Goal: Task Accomplishment & Management: Use online tool/utility

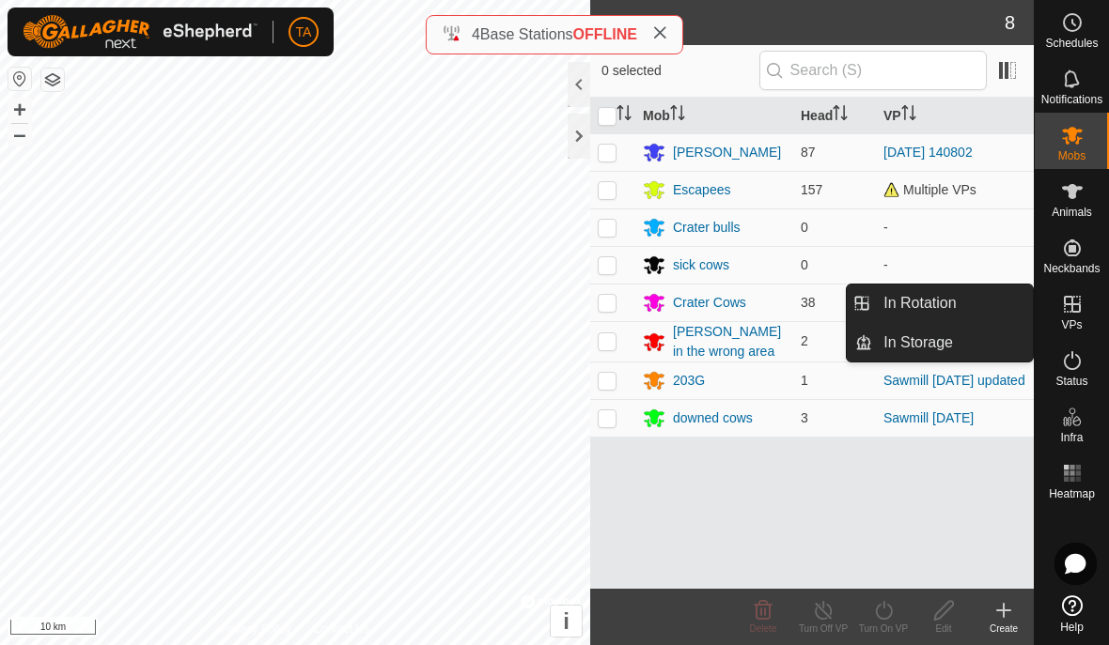
click at [947, 308] on span "In Rotation" at bounding box center [919, 303] width 72 height 23
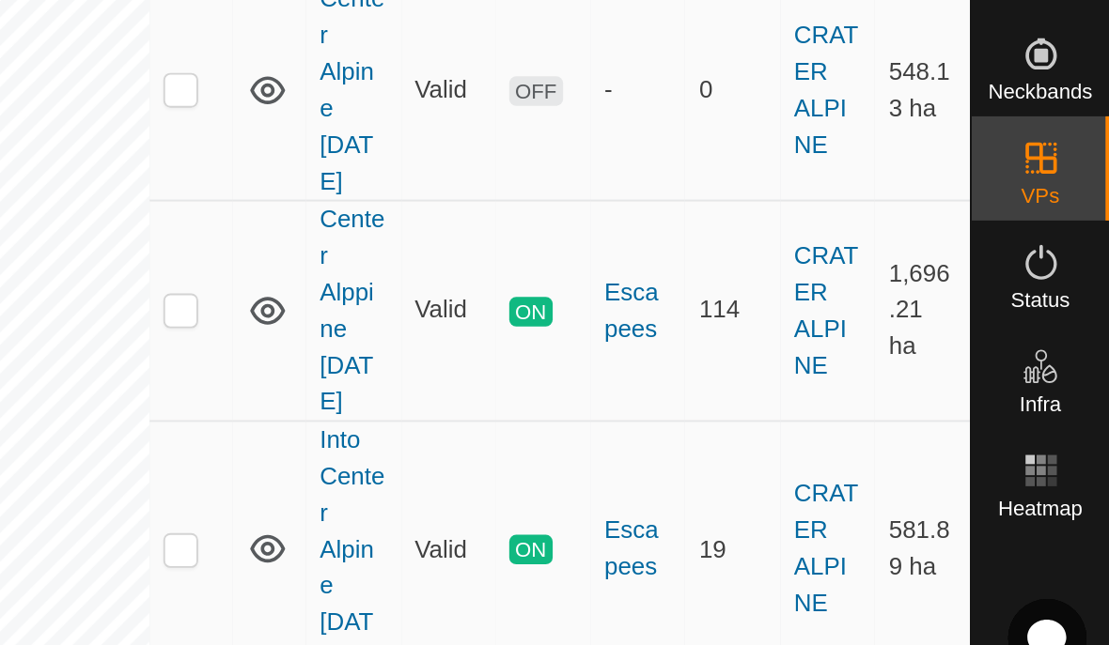
scroll to position [2068, 0]
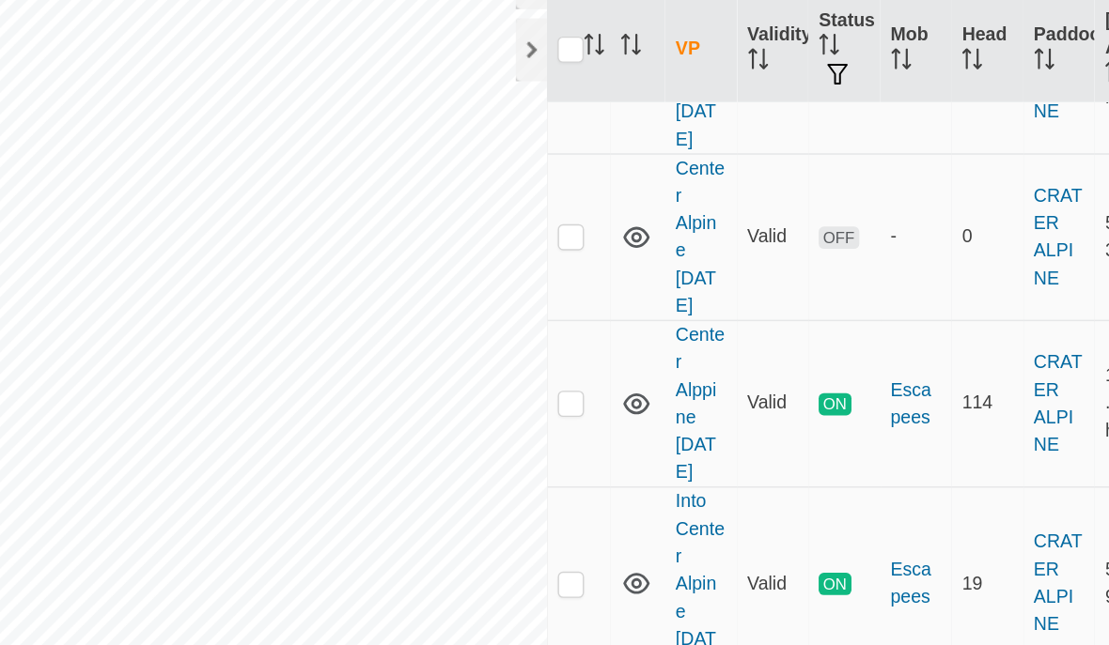
checkbox input "false"
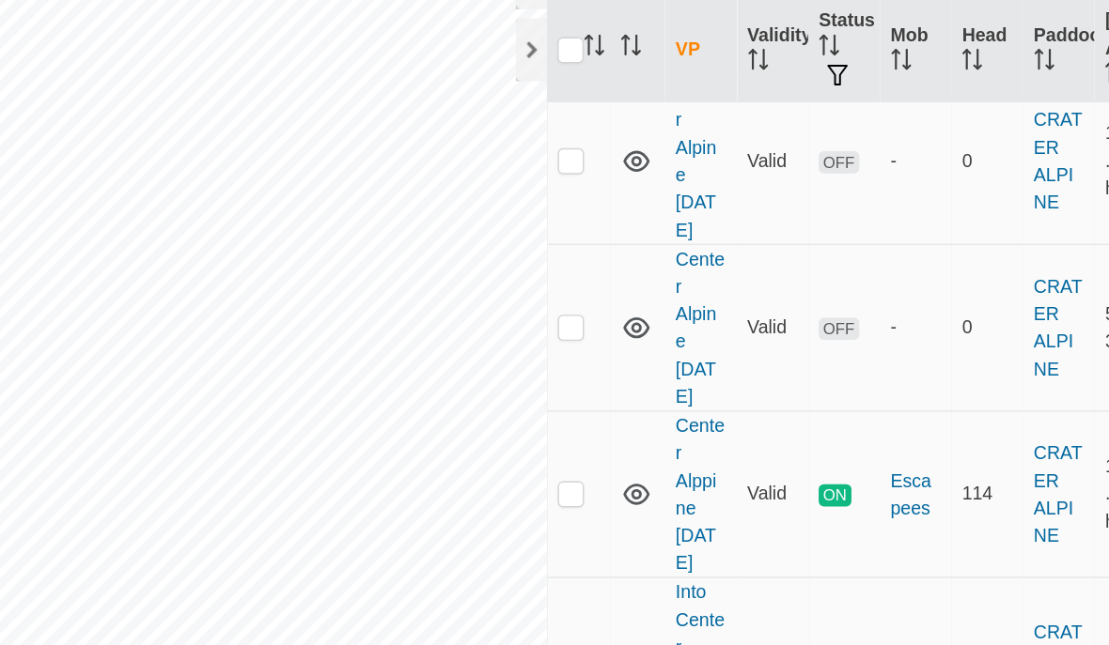
scroll to position [1999, 0]
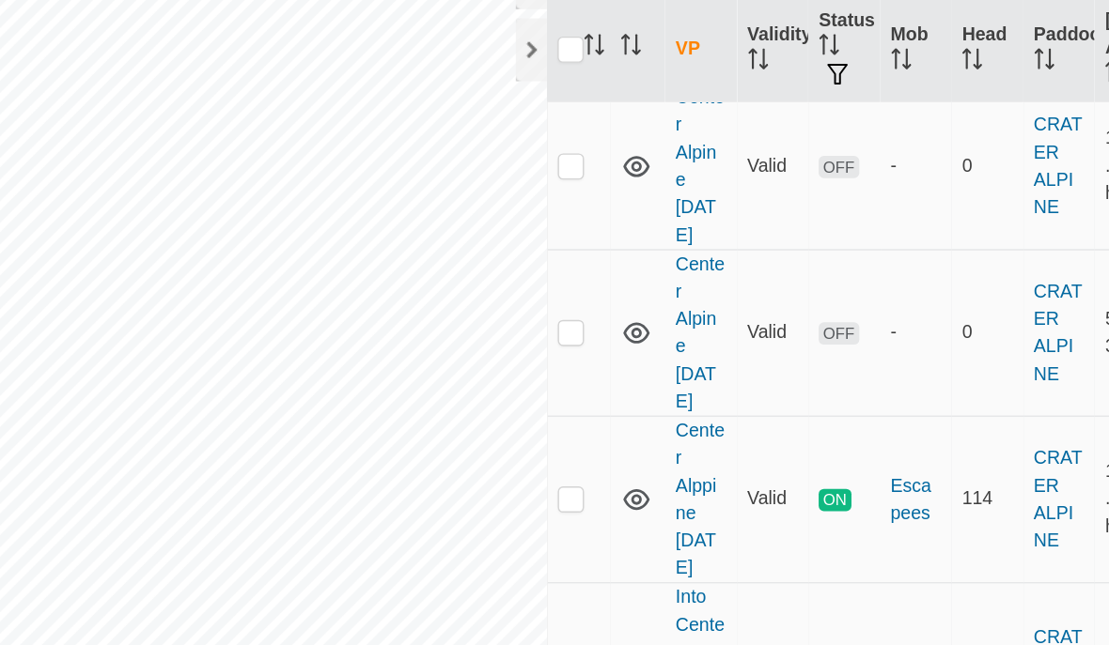
click at [598, 580] on p-checkbox at bounding box center [607, 587] width 19 height 15
checkbox input "false"
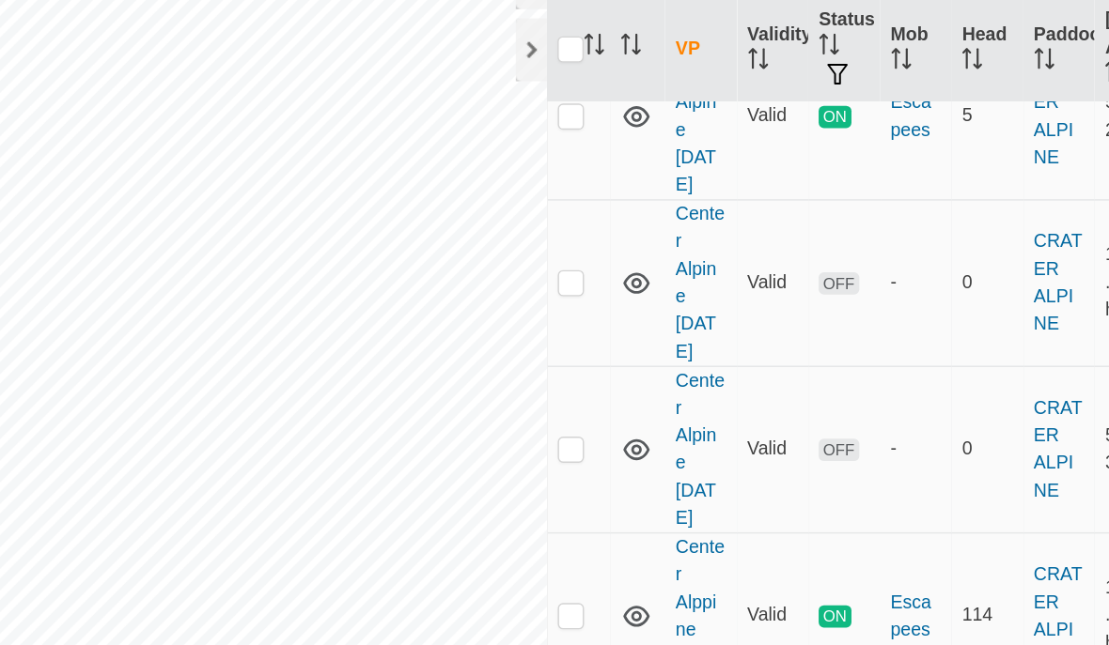
scroll to position [1914, 0]
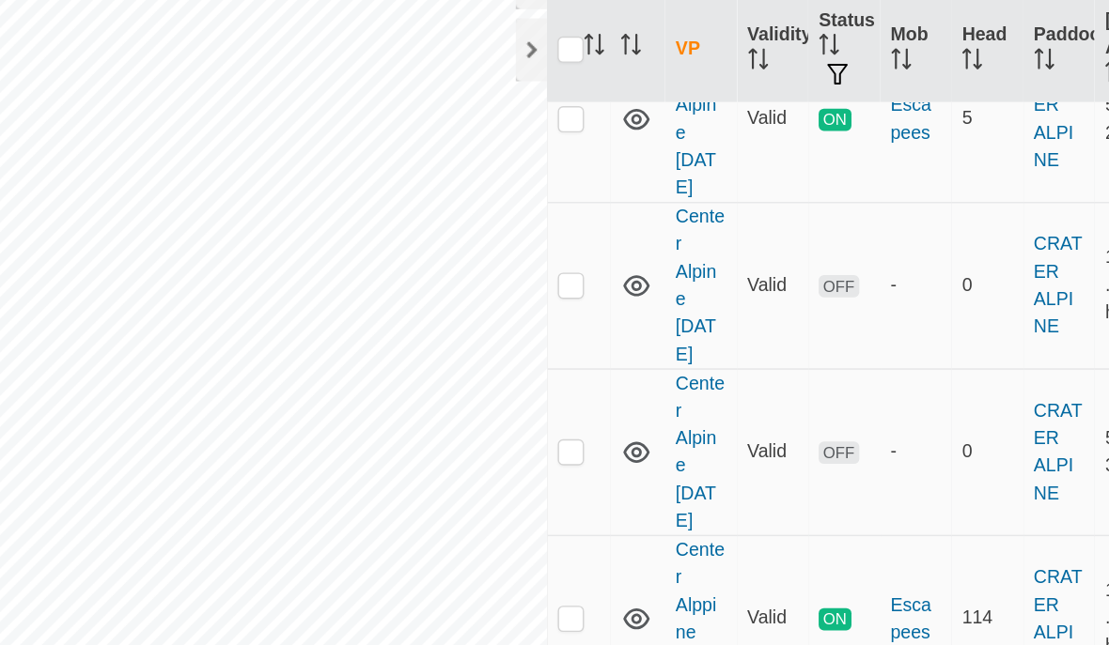
click at [598, 536] on p-checkbox at bounding box center [607, 543] width 19 height 15
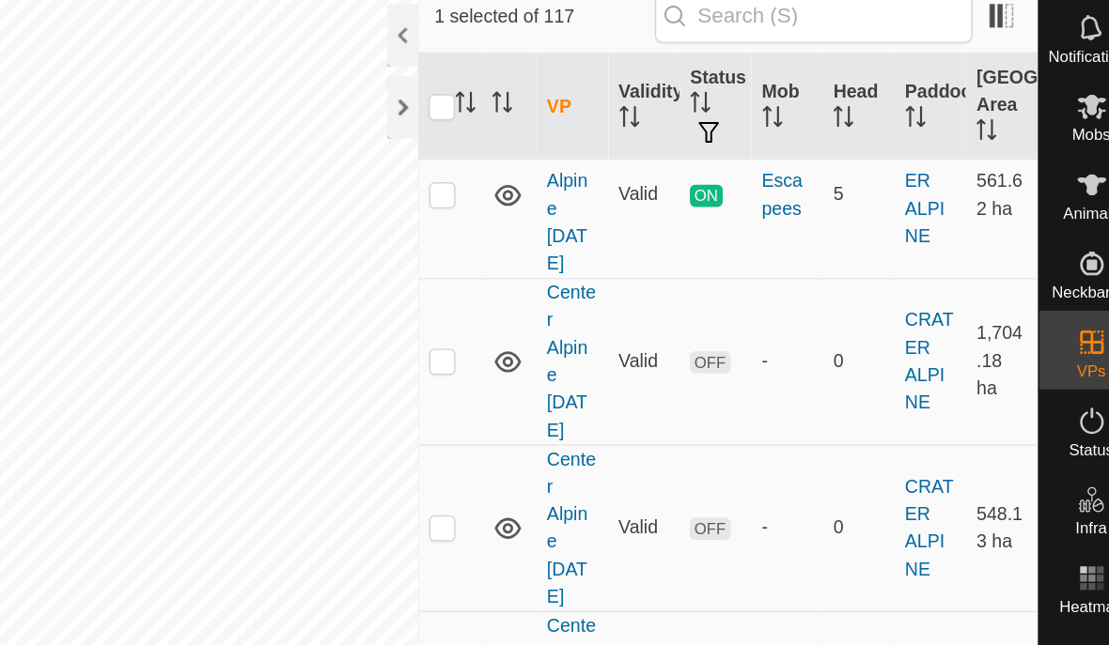
scroll to position [1894, 0]
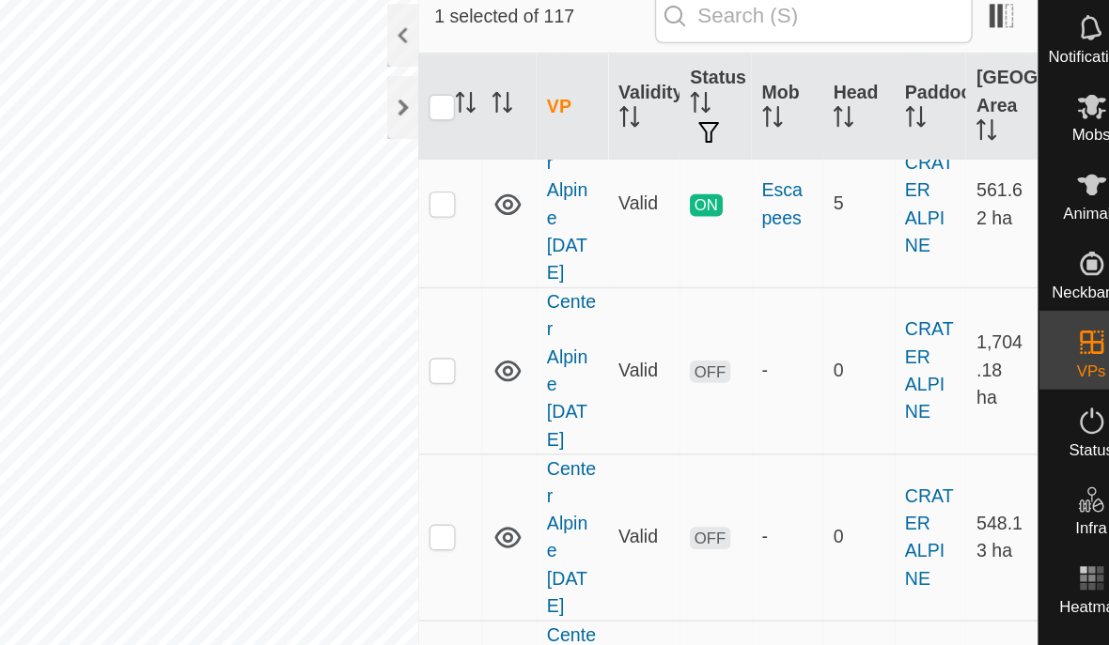
click at [598, 555] on p-checkbox at bounding box center [607, 562] width 19 height 15
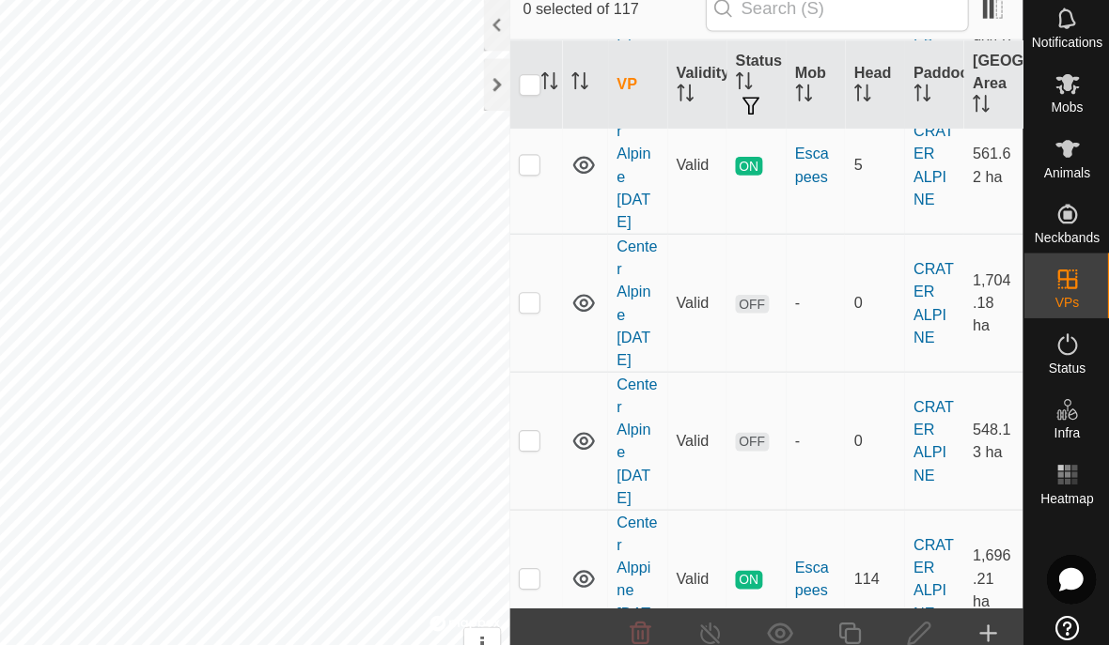
click at [598, 555] on p-checkbox at bounding box center [607, 562] width 19 height 15
checkbox input "true"
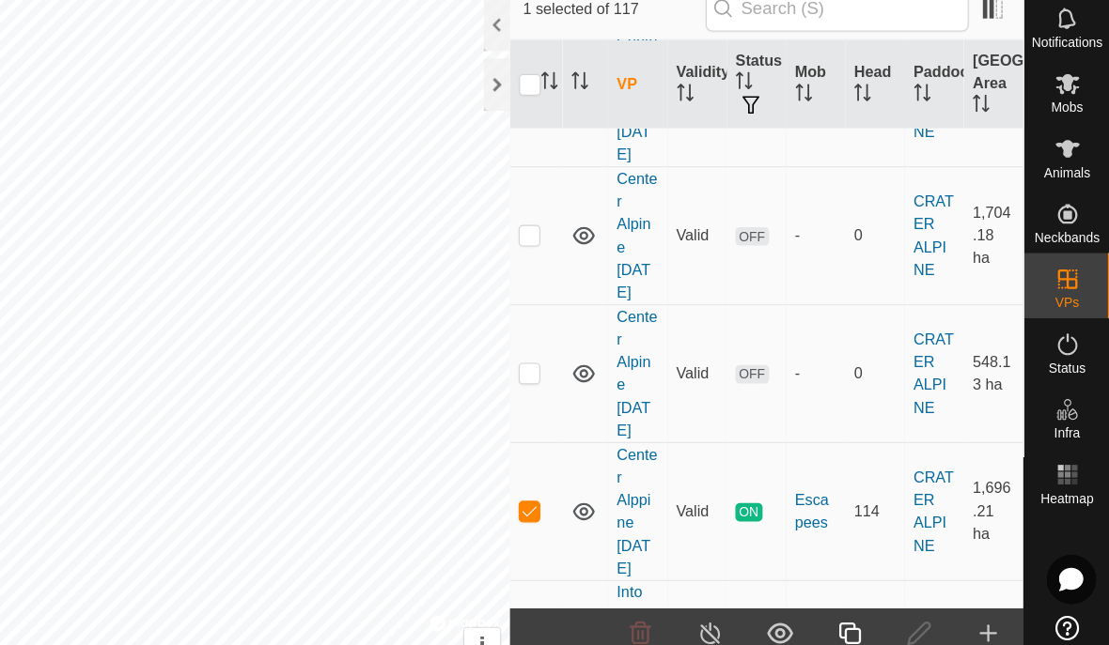
scroll to position [1964, 0]
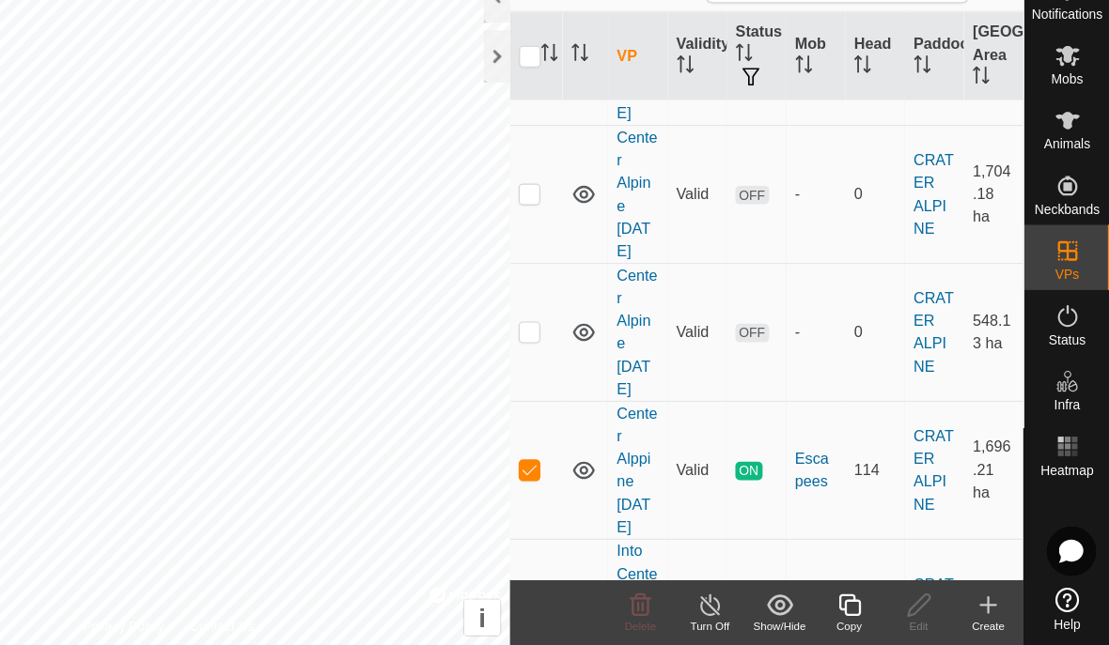
click at [872, 599] on icon at bounding box center [883, 610] width 23 height 23
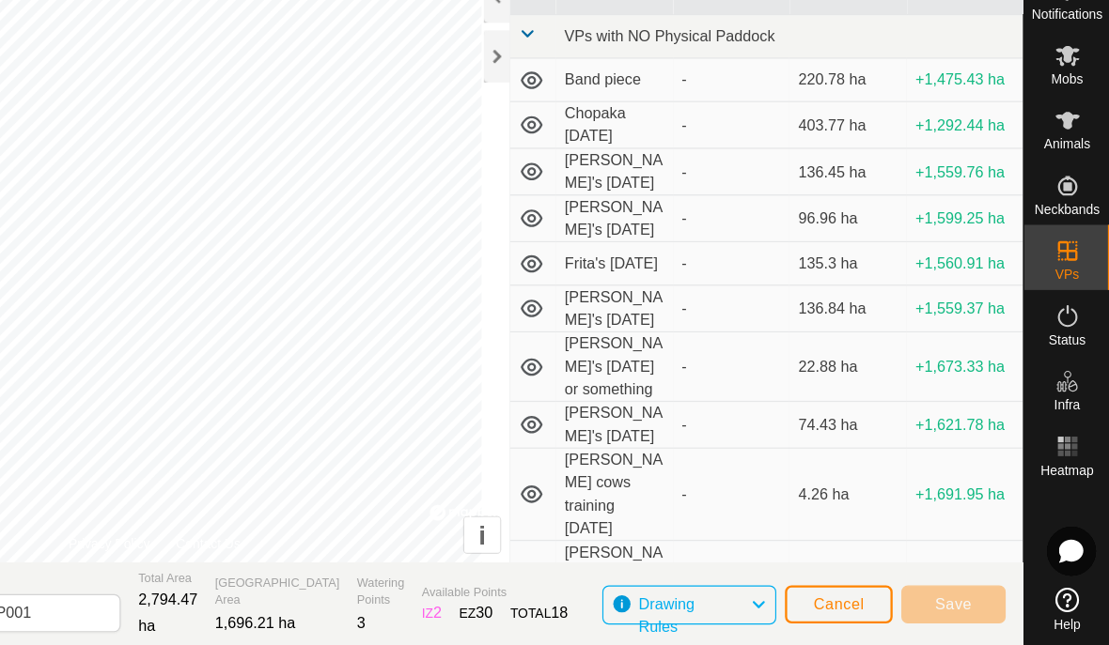
click at [568, 114] on div at bounding box center [579, 136] width 23 height 45
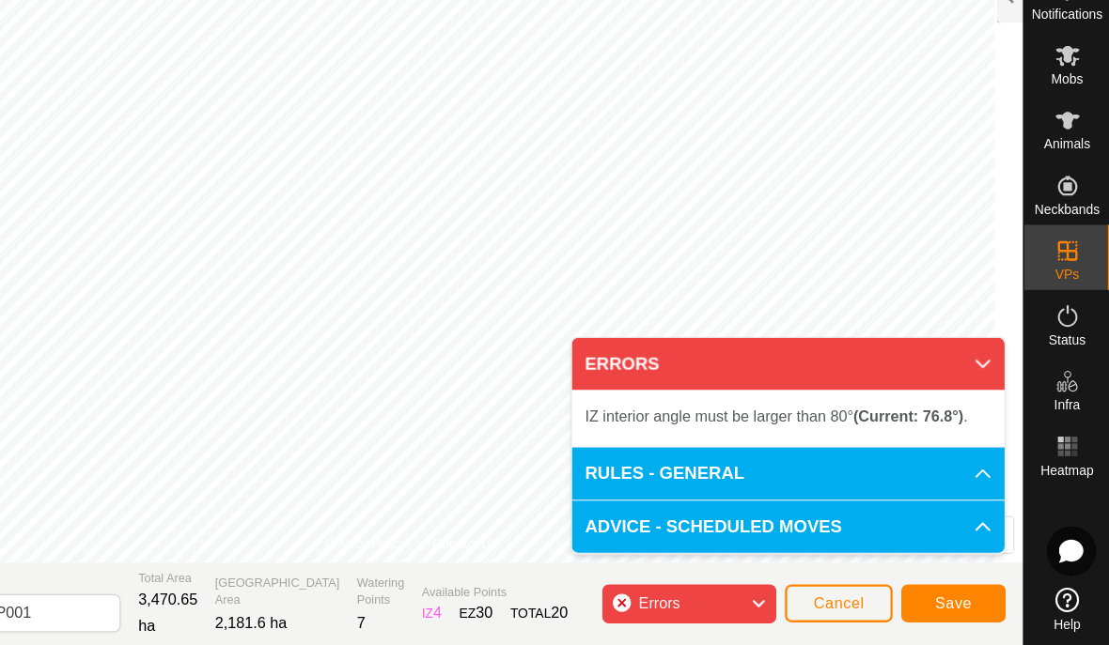
click at [837, 380] on p-accordion-header "ERRORS" at bounding box center [831, 402] width 374 height 45
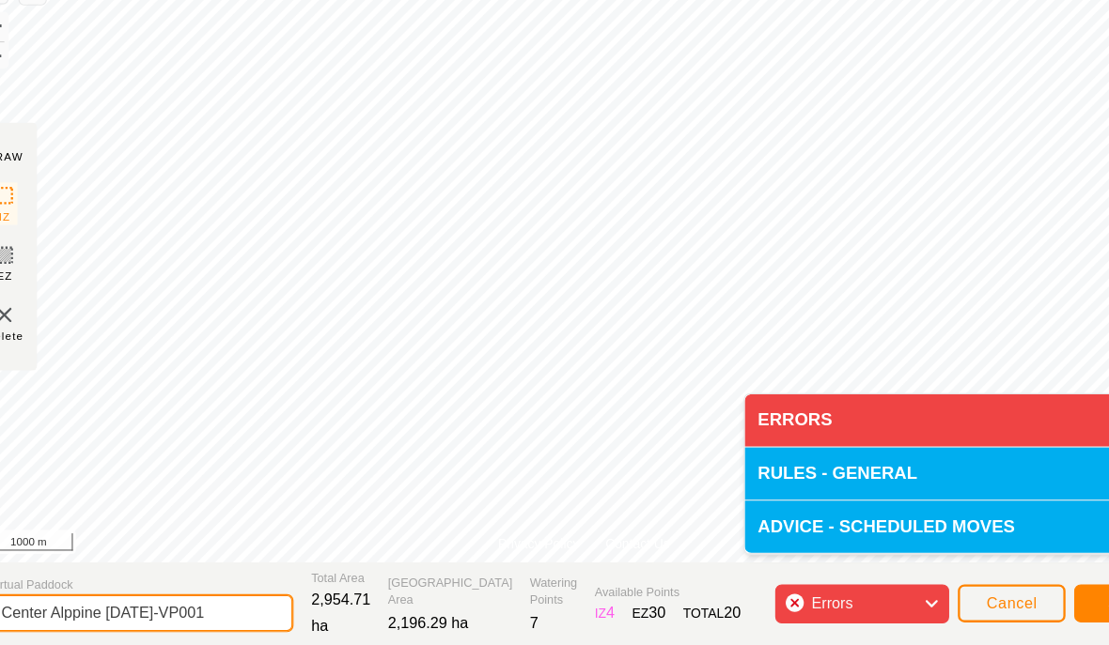
click at [45, 601] on input "Center Alppine [DATE]-VP001" at bounding box center [122, 617] width 263 height 33
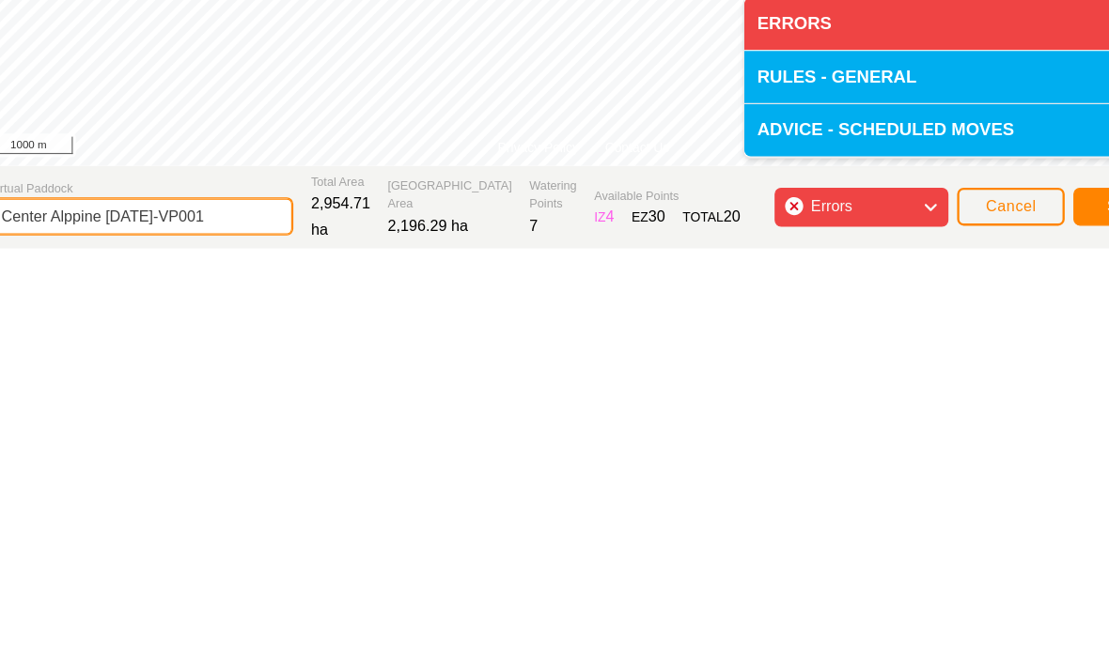
click at [194, 601] on input "Center Alppine [DATE]-VP001" at bounding box center [122, 617] width 263 height 33
click at [183, 601] on input "Center Alppine [DATE]-VP001" at bounding box center [122, 617] width 263 height 33
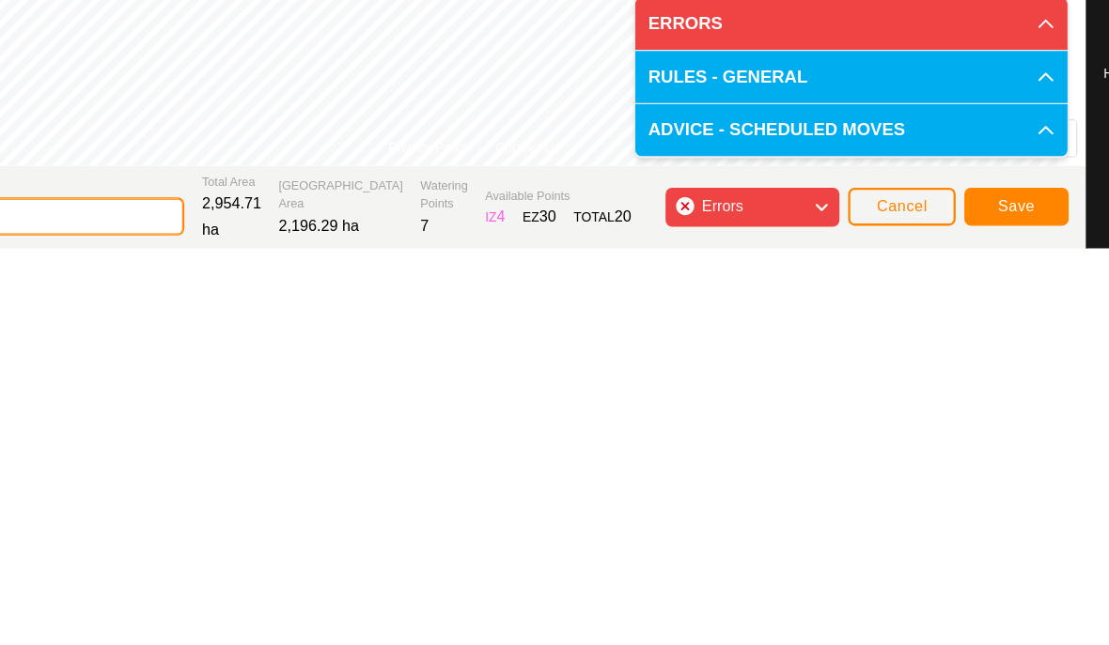
type input "[DATE] -VP001"
click at [957, 601] on span "Save" at bounding box center [973, 608] width 32 height 15
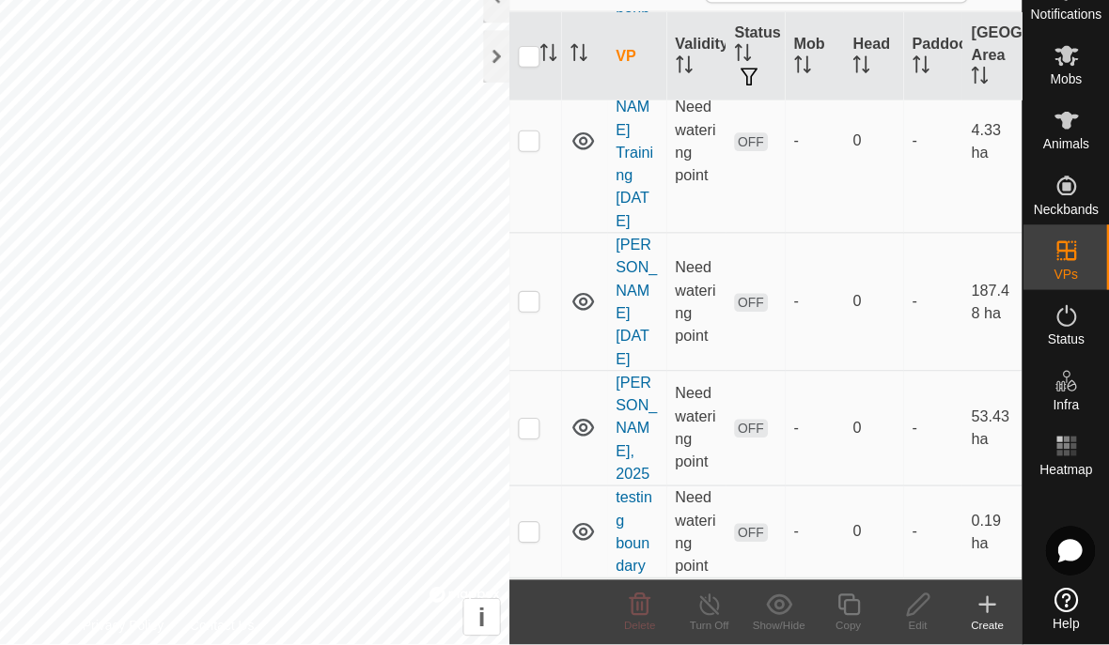
scroll to position [1258, 0]
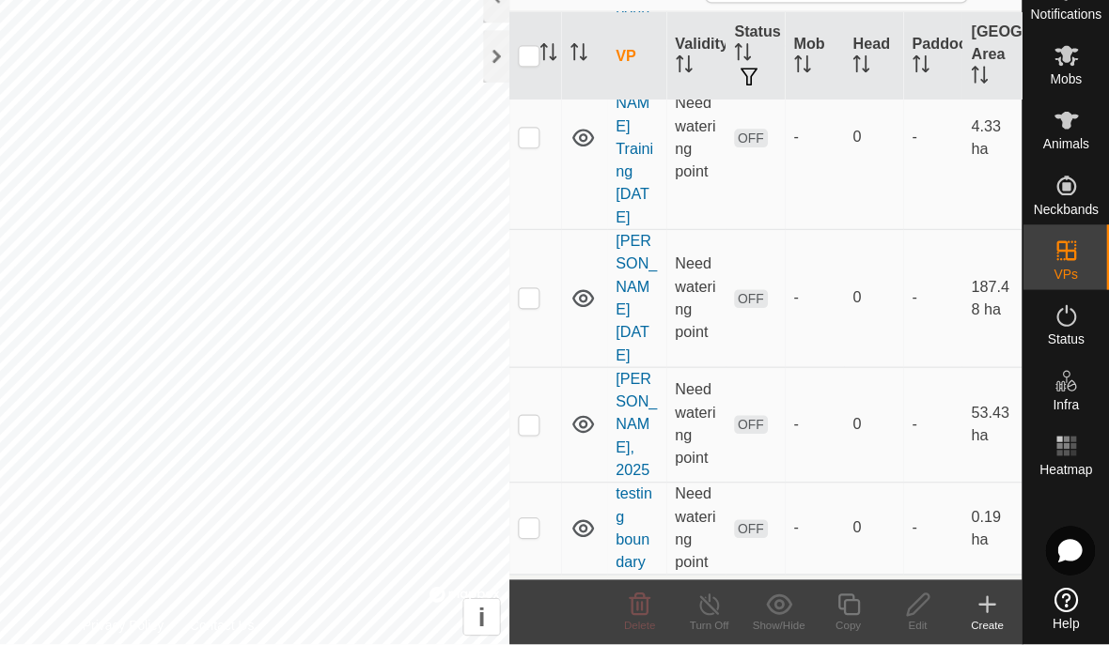
checkbox input "true"
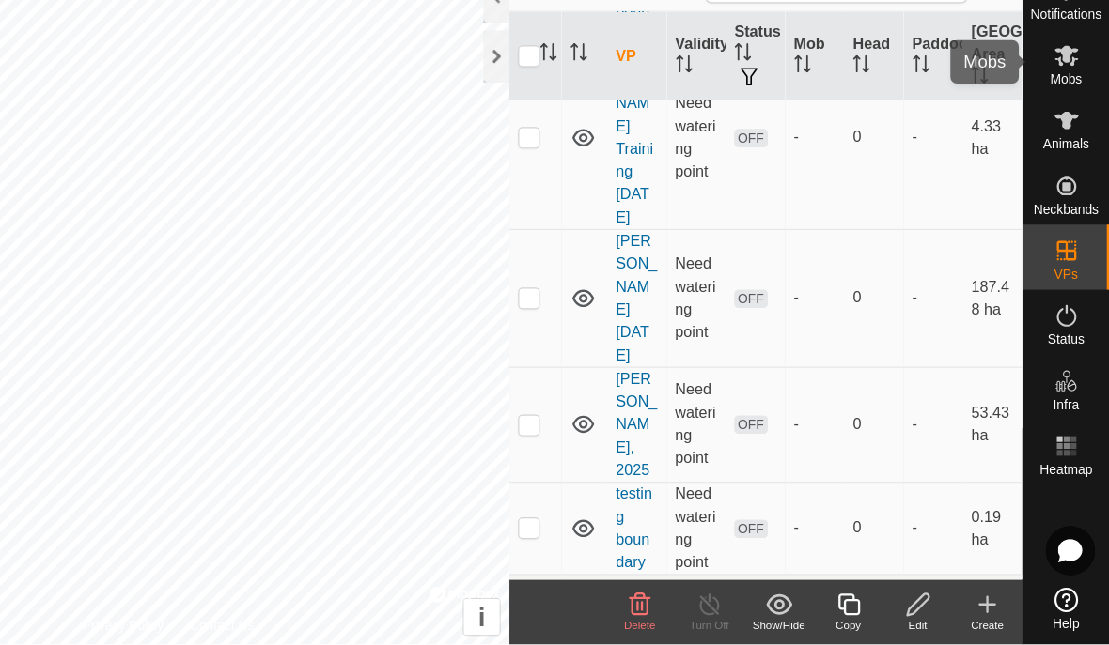
click at [1055, 120] on es-mob-svg-icon at bounding box center [1072, 135] width 34 height 30
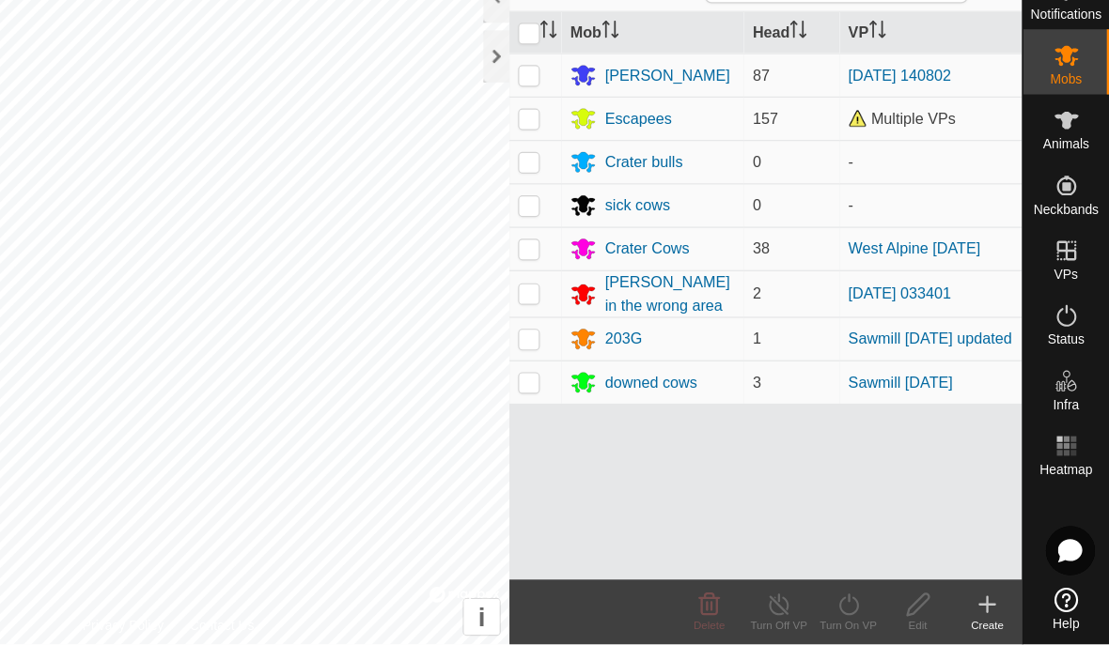
click at [598, 295] on p-checkbox at bounding box center [607, 302] width 19 height 15
checkbox input "true"
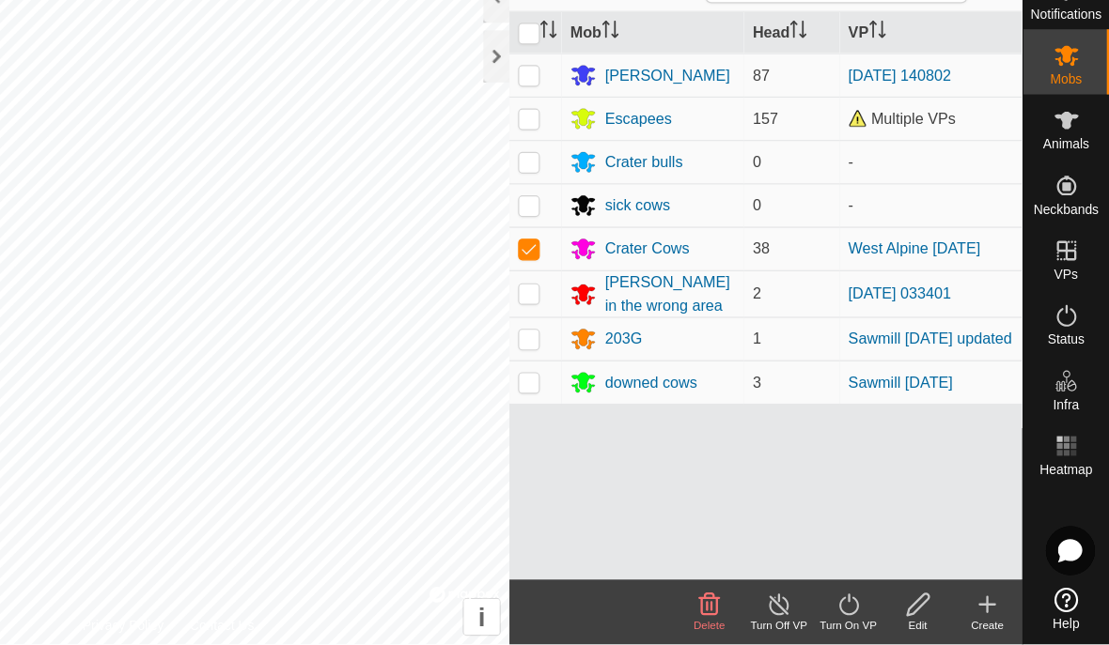
click at [598, 182] on p-checkbox at bounding box center [607, 189] width 19 height 15
checkbox input "true"
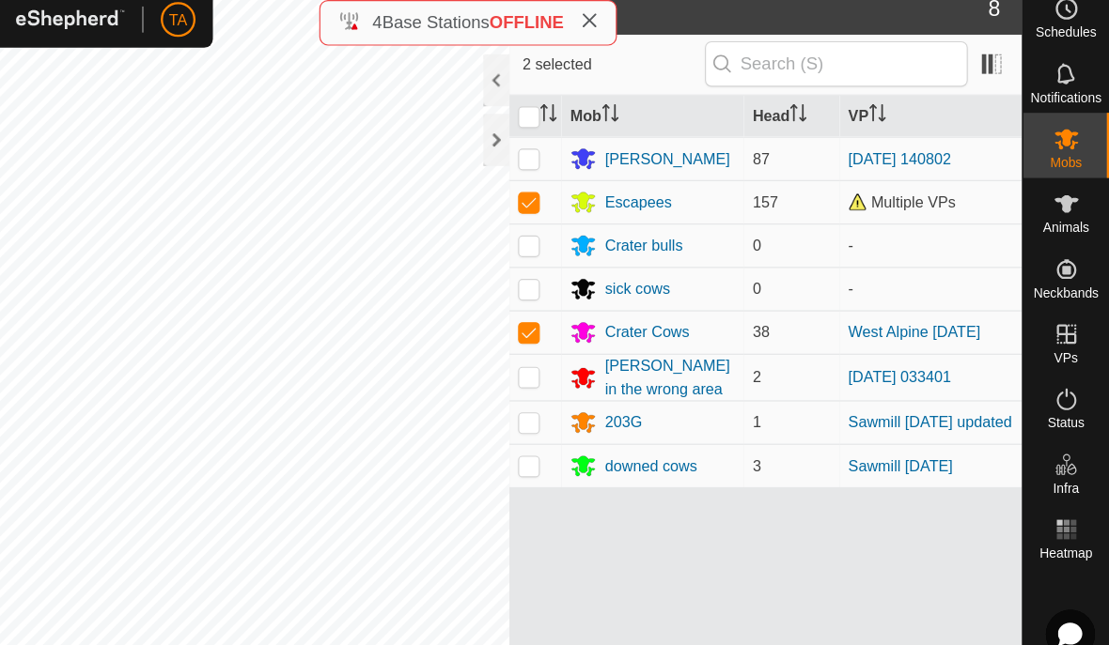
click at [872, 599] on icon at bounding box center [883, 610] width 23 height 23
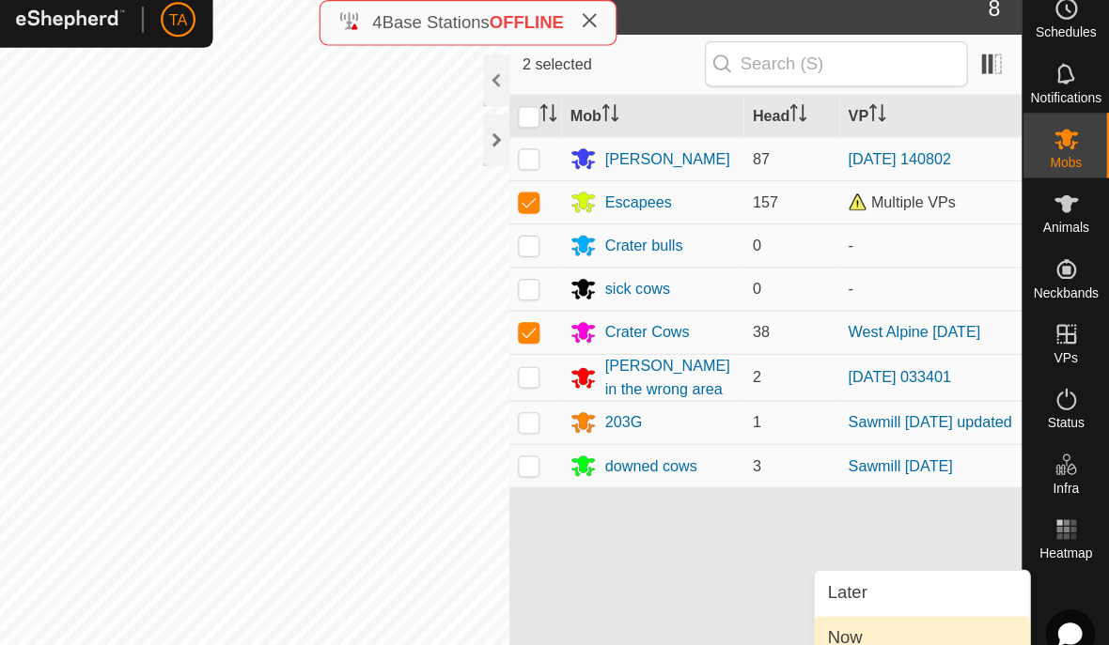
click at [854, 555] on link "Now" at bounding box center [947, 568] width 186 height 38
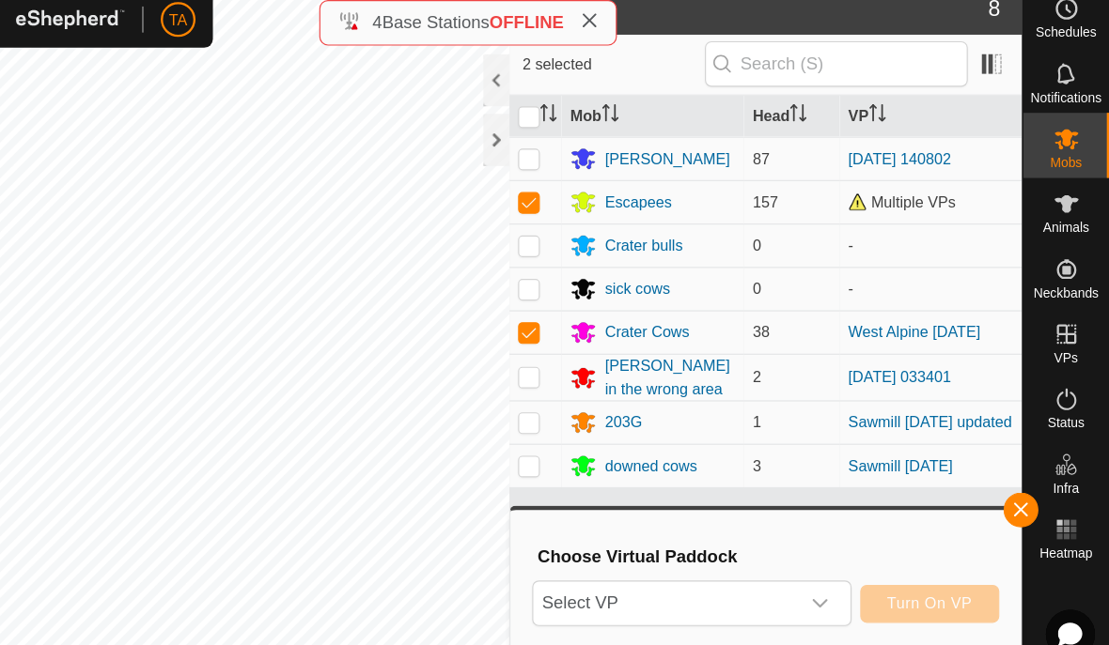
click at [840, 524] on div "dropdown trigger" at bounding box center [859, 538] width 38 height 38
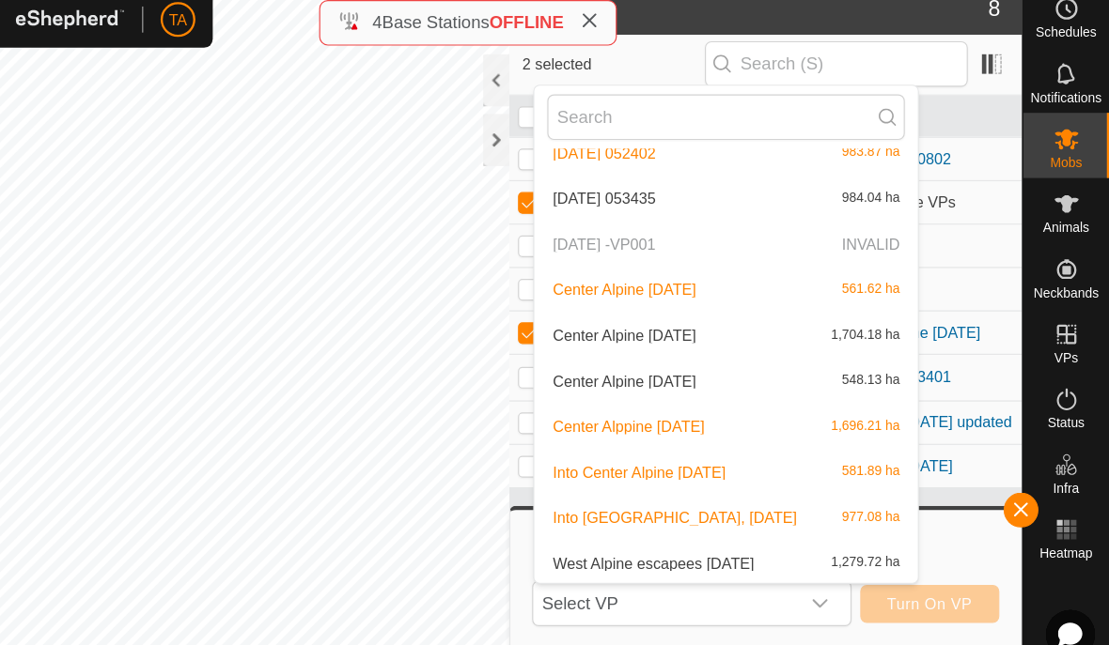
scroll to position [655, 0]
click at [785, 210] on p-selectitem "[DATE] -VP001 INVALID" at bounding box center [778, 226] width 332 height 38
click at [612, 207] on p-selectitem "[DATE] -VP001 INVALID" at bounding box center [778, 226] width 332 height 38
click at [628, 298] on span "Center Alpine [DATE]" at bounding box center [690, 304] width 124 height 13
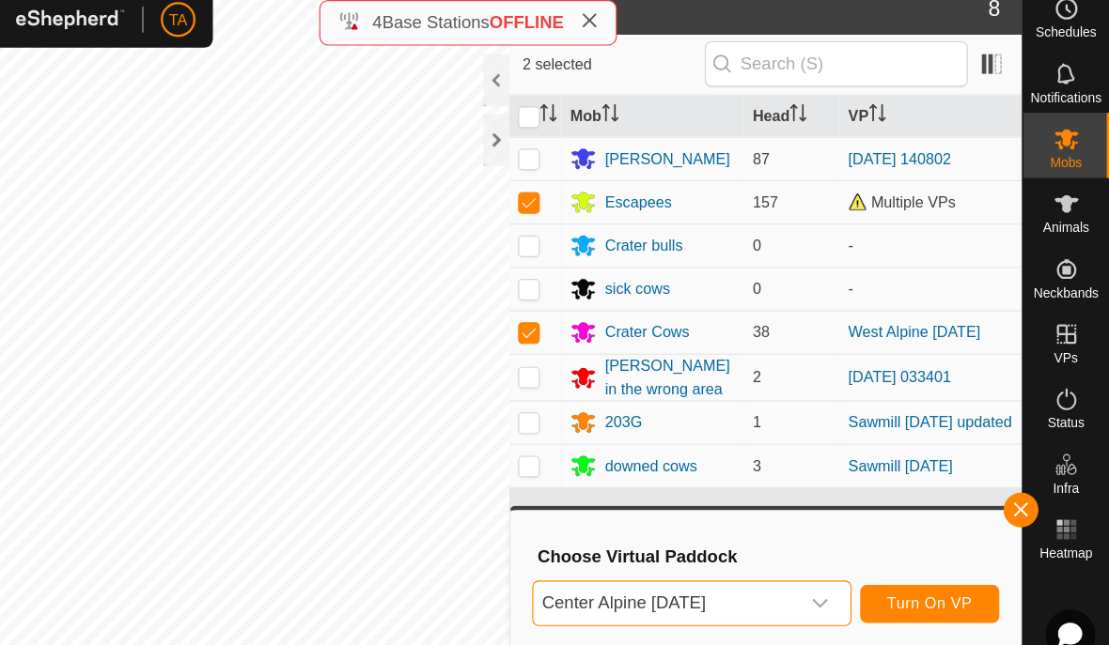
click at [1025, 449] on span "button" at bounding box center [1032, 456] width 15 height 15
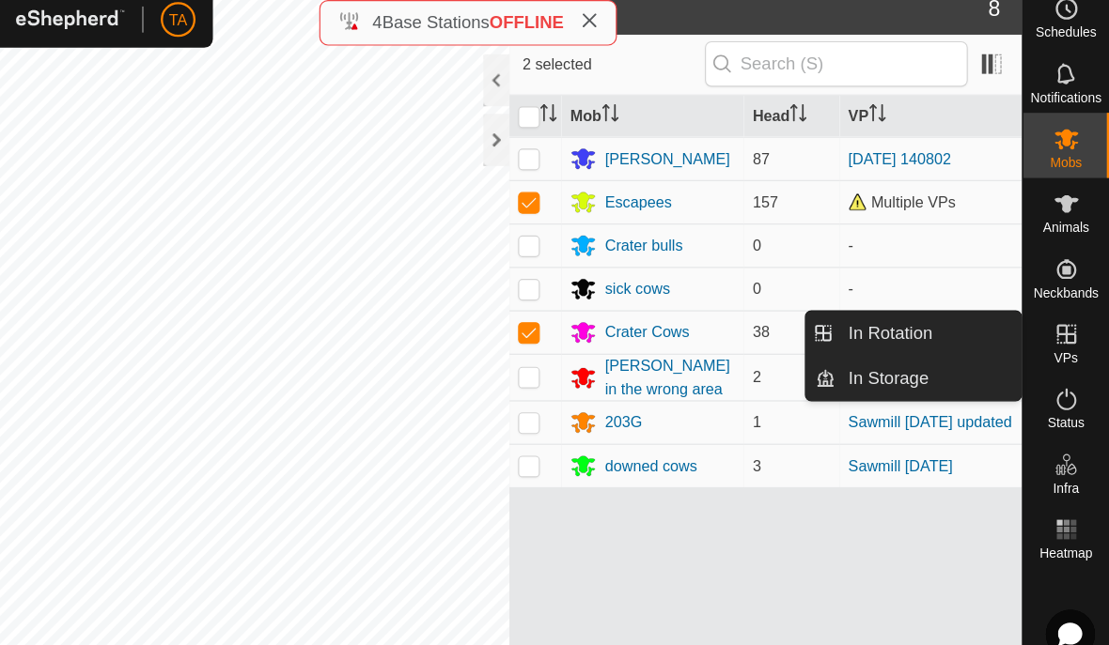
click at [784, 482] on div "Mob Head [PERSON_NAME] cows 87 [DATE] 140802 Escapees 157 Multiple VPs Crater b…" at bounding box center [811, 343] width 443 height 491
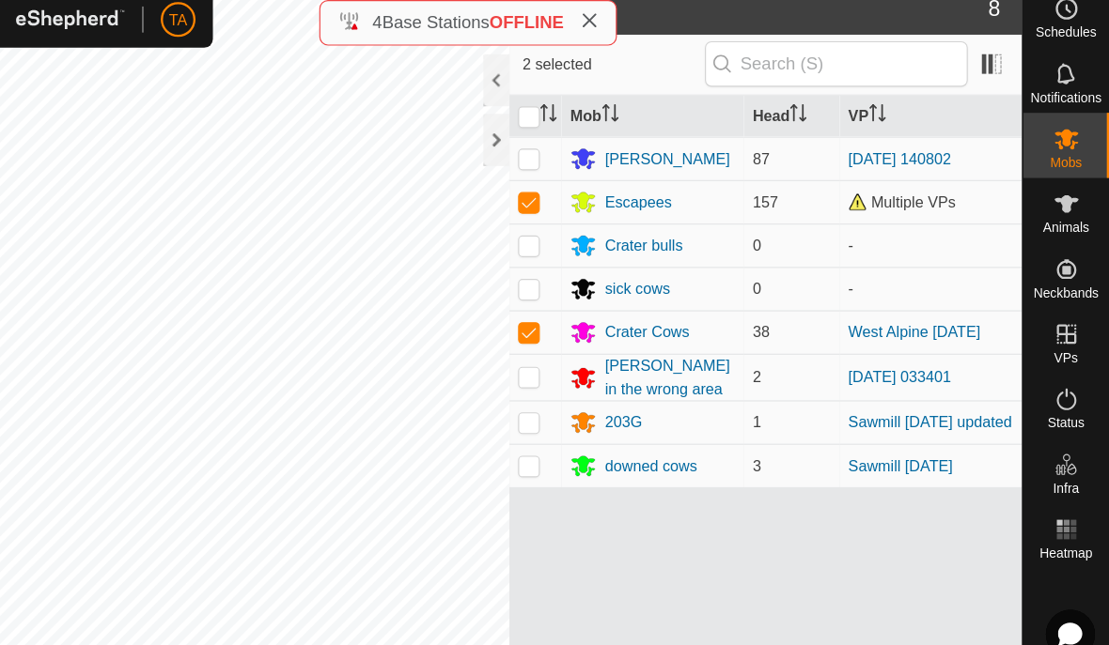
click at [872, 599] on icon at bounding box center [883, 610] width 23 height 23
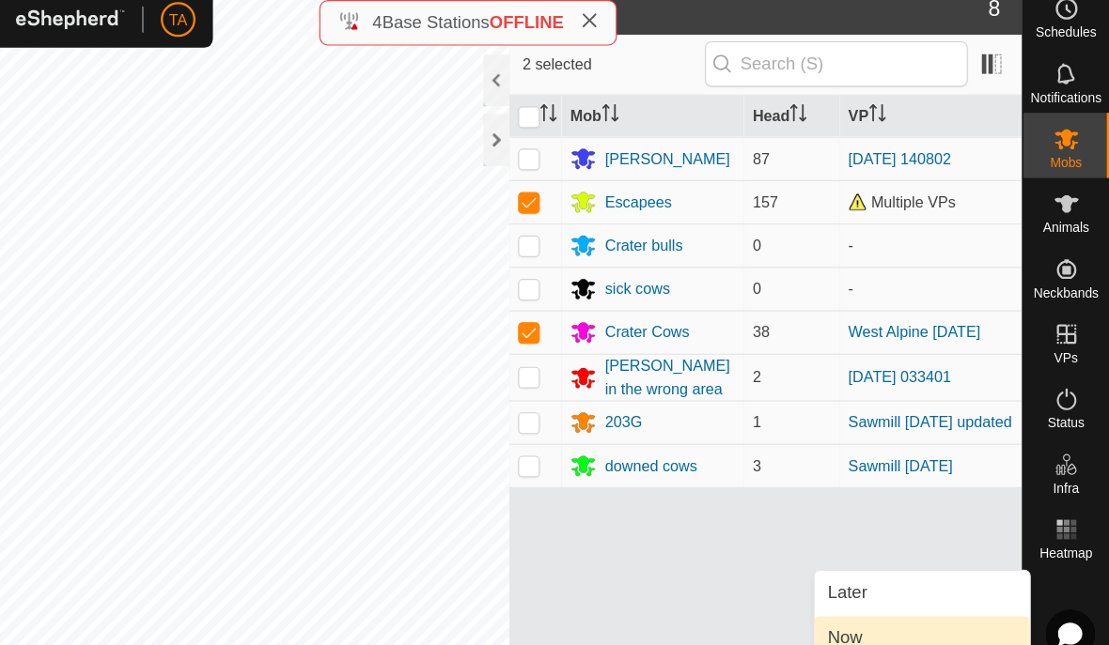
click at [854, 552] on link "Now" at bounding box center [947, 568] width 186 height 38
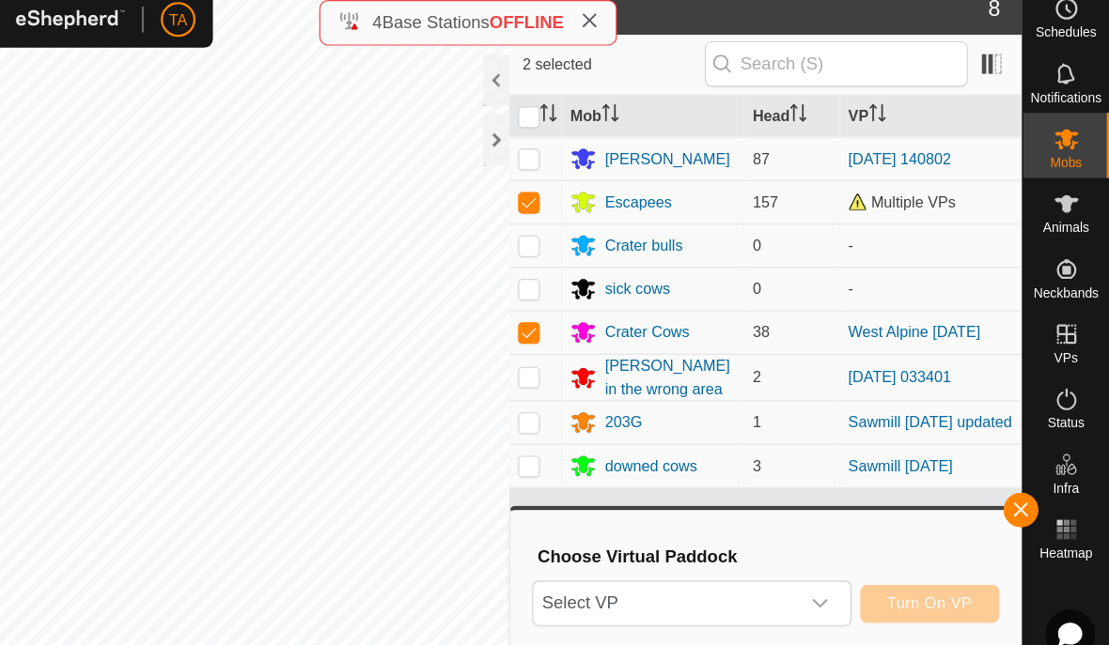
click at [688, 521] on span "Select VP" at bounding box center [725, 538] width 229 height 38
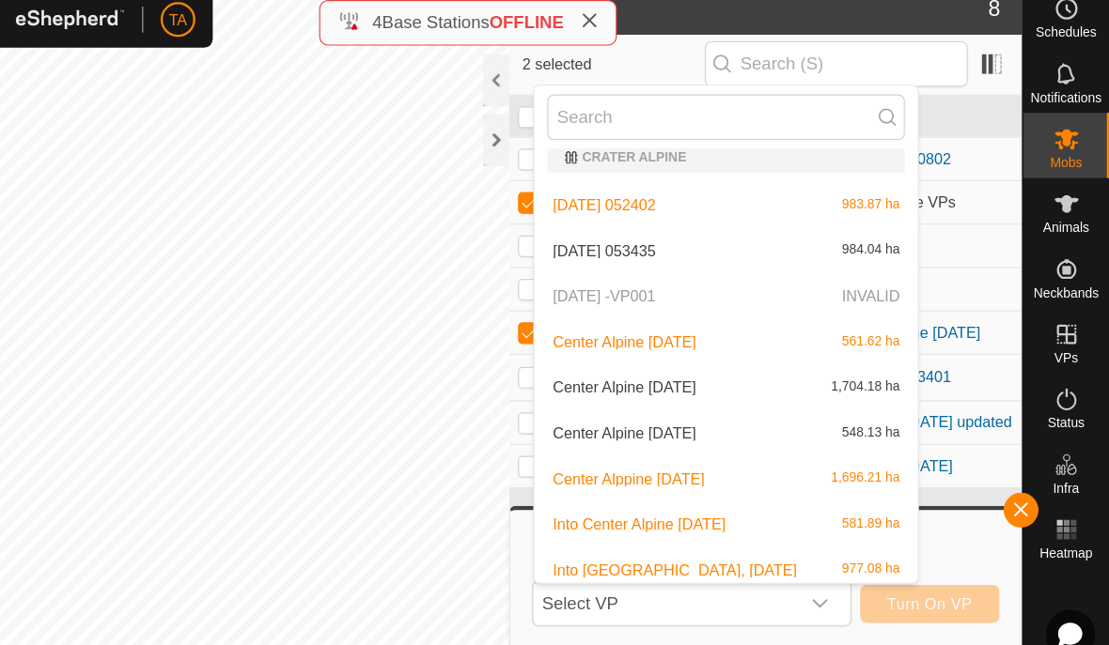
scroll to position [614, 0]
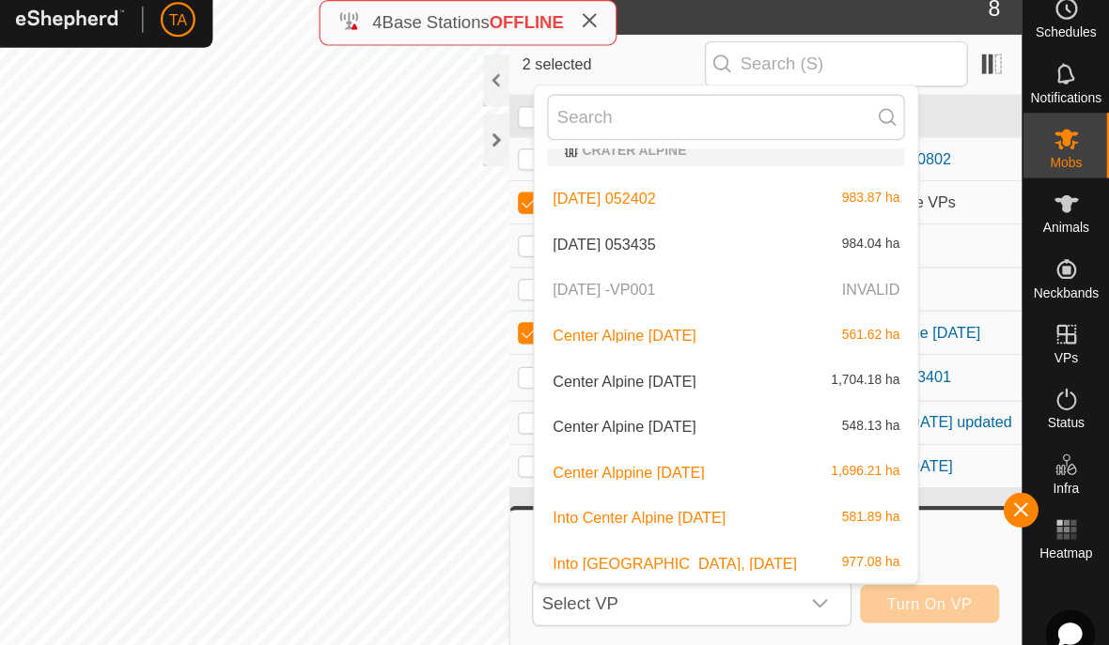
click at [793, 247] on p-selectitem "[DATE] -VP001 INVALID" at bounding box center [778, 266] width 332 height 38
click at [612, 251] on p-selectitem "[DATE] -VP001 INVALID" at bounding box center [778, 266] width 332 height 38
click at [612, 250] on p-selectitem "[DATE] -VP001 INVALID" at bounding box center [778, 266] width 332 height 38
click at [1018, 442] on button "button" at bounding box center [1033, 457] width 30 height 30
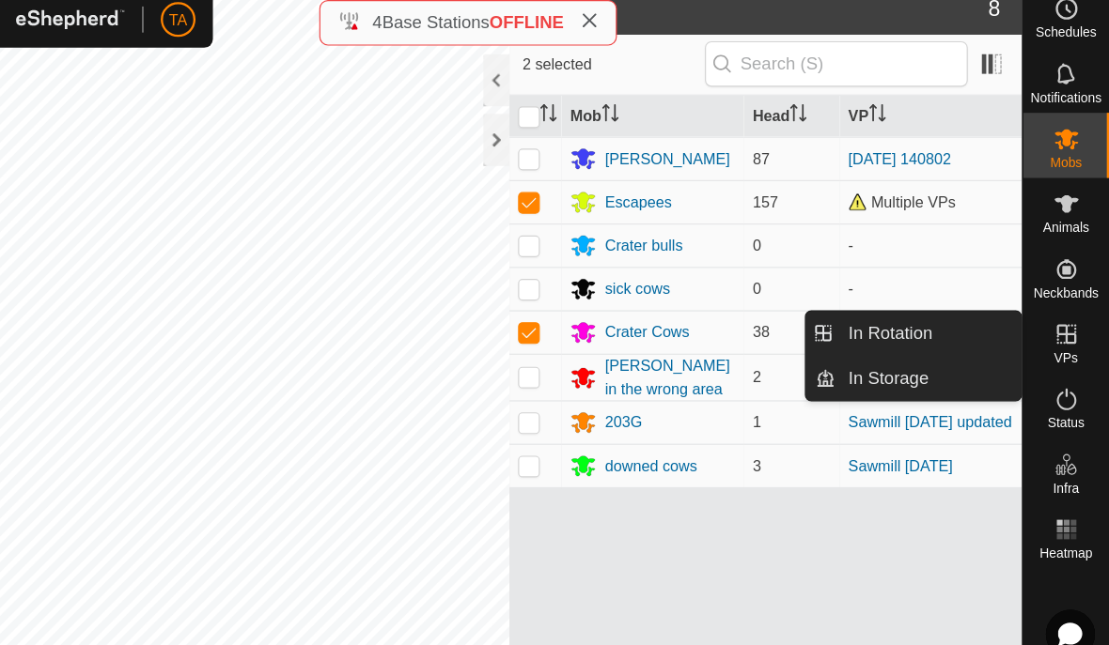
click at [883, 334] on span "In Storage" at bounding box center [918, 343] width 70 height 23
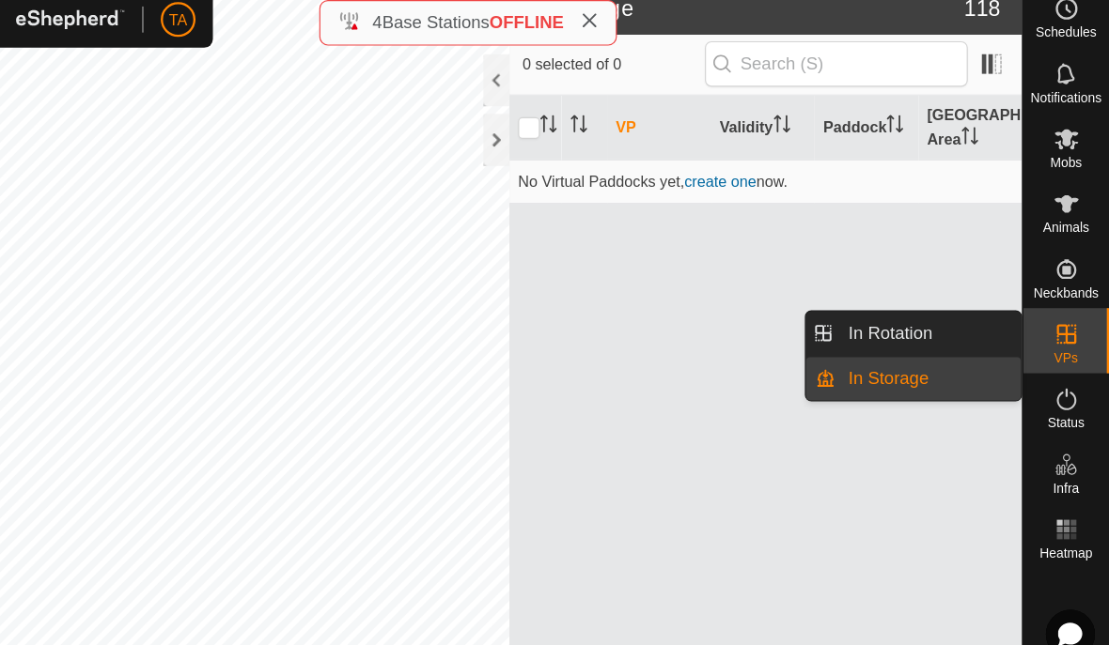
click at [872, 293] on link "In Rotation" at bounding box center [952, 304] width 161 height 38
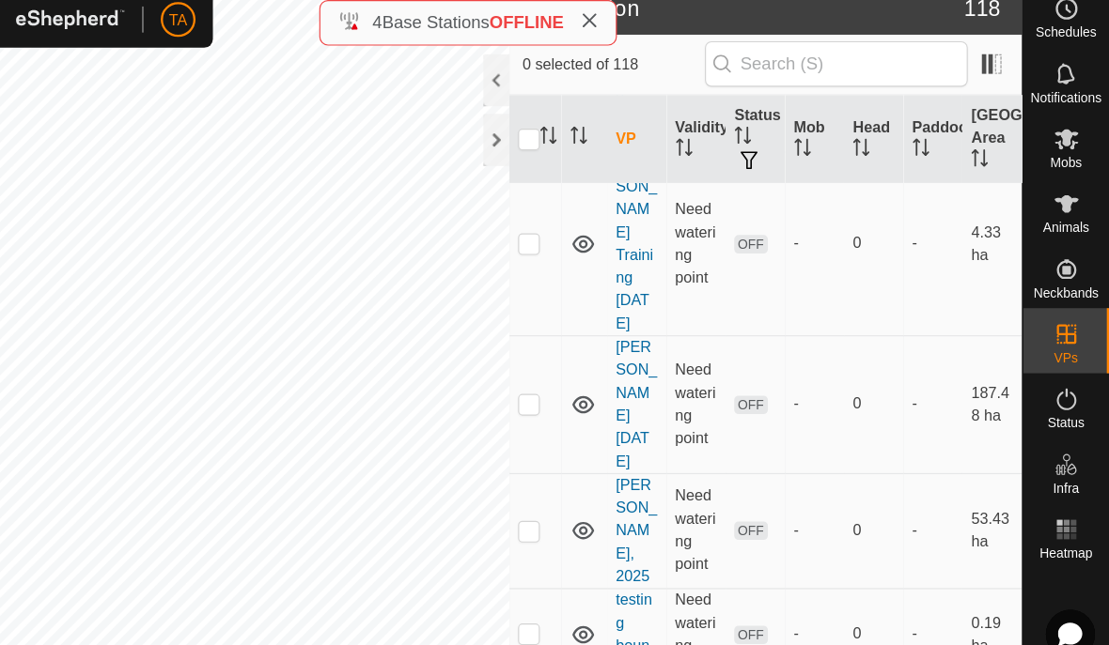
scroll to position [1229, 0]
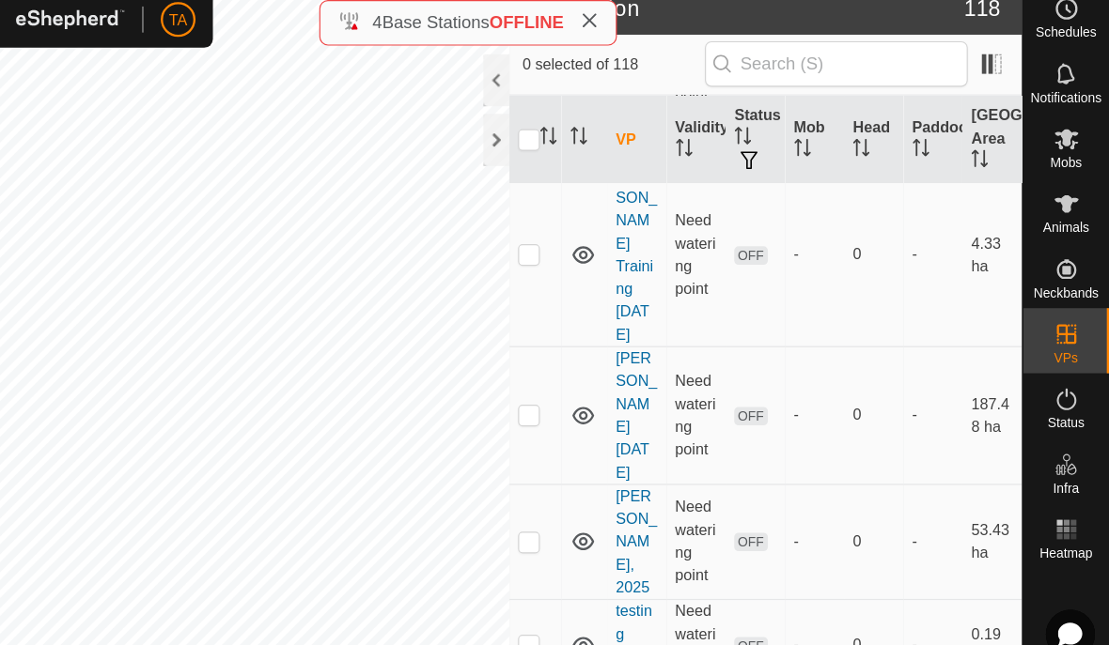
checkbox input "true"
click at [992, 599] on icon at bounding box center [1003, 610] width 23 height 23
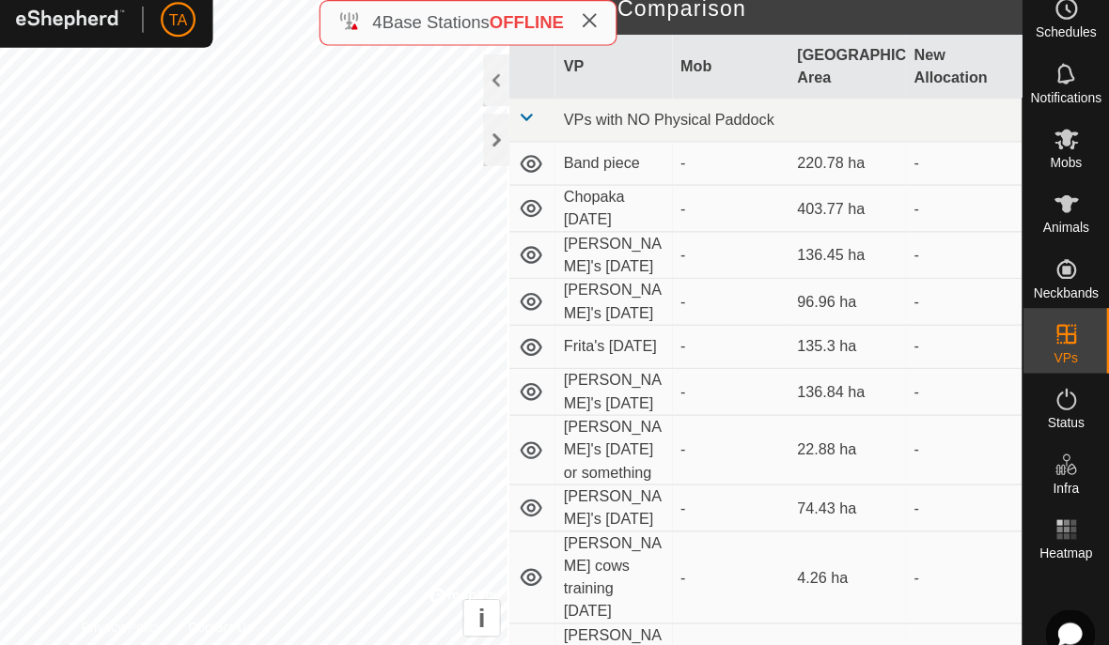
click at [852, 602] on span "Cancel" at bounding box center [874, 609] width 44 height 15
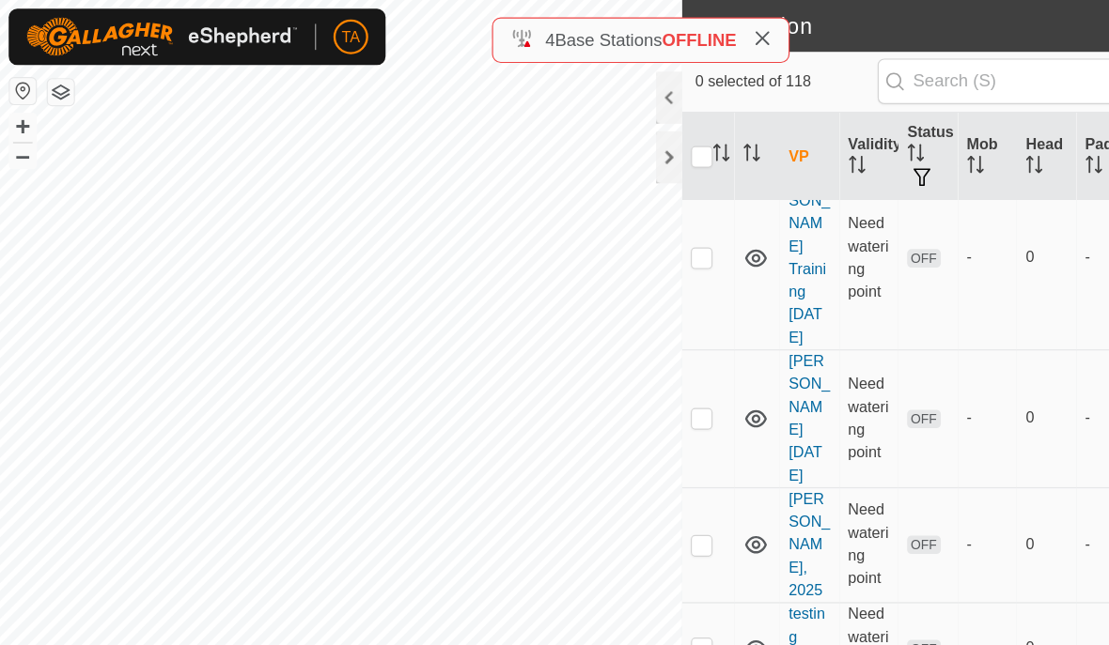
scroll to position [1242, 0]
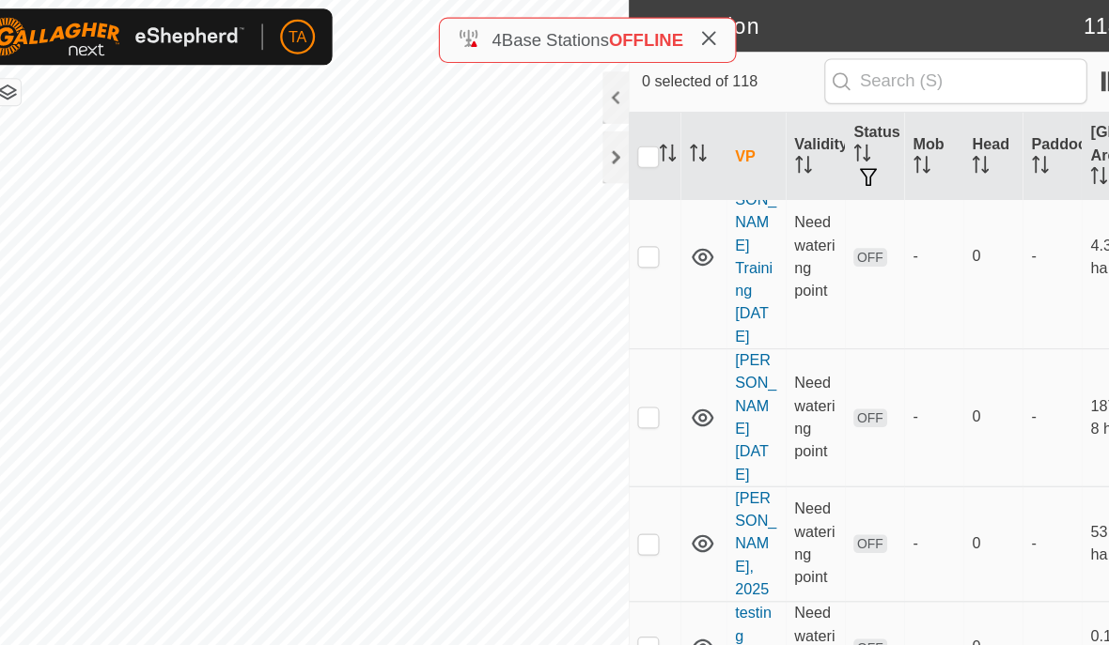
checkbox input "true"
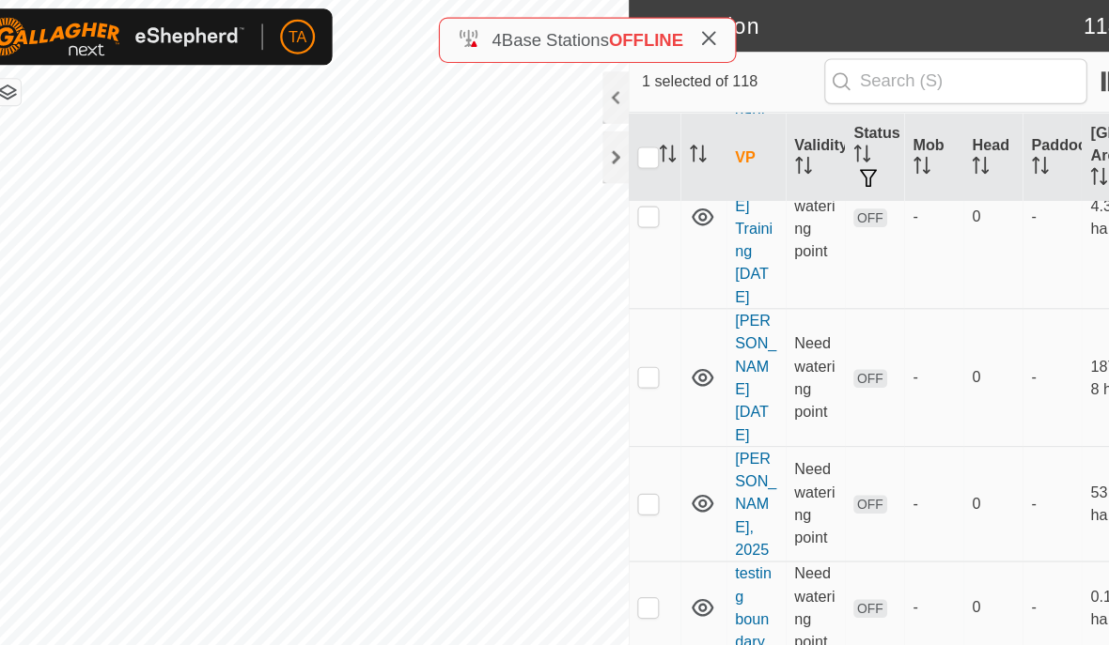
scroll to position [1283, 0]
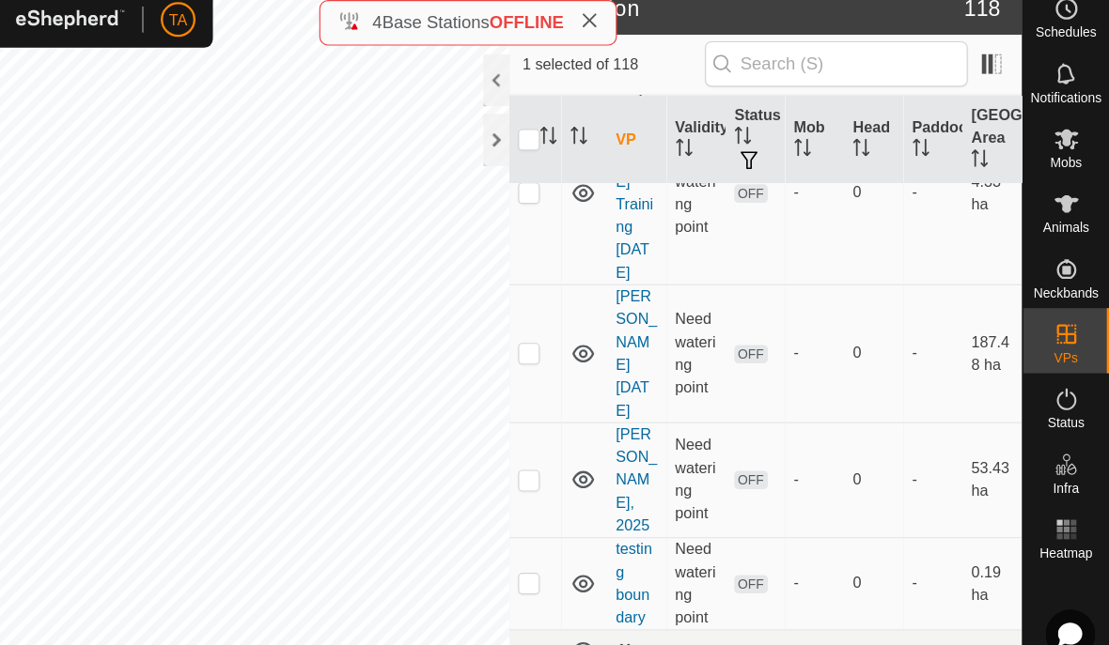
click at [992, 599] on icon at bounding box center [1003, 610] width 23 height 23
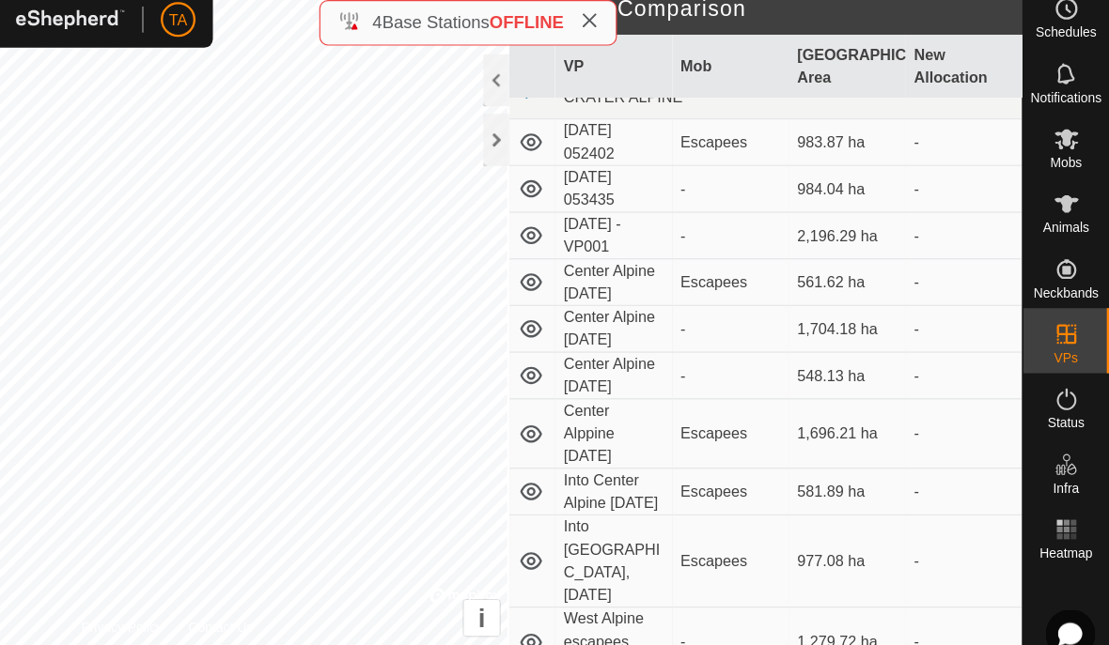
scroll to position [726, 0]
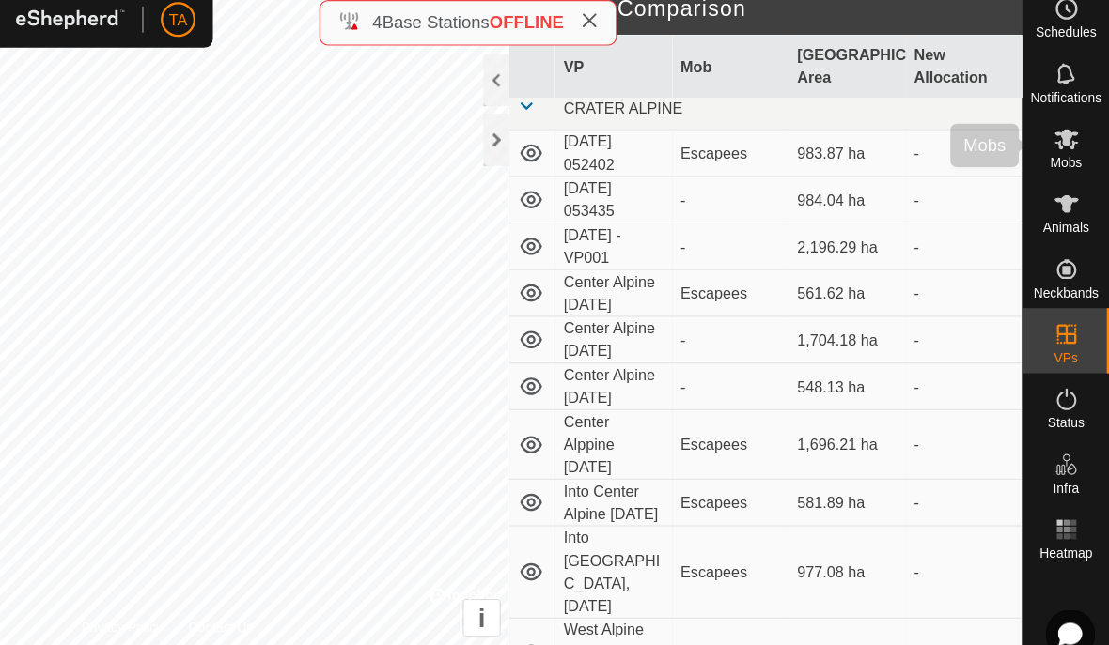
click at [1058, 150] on span "Mobs" at bounding box center [1071, 155] width 27 height 11
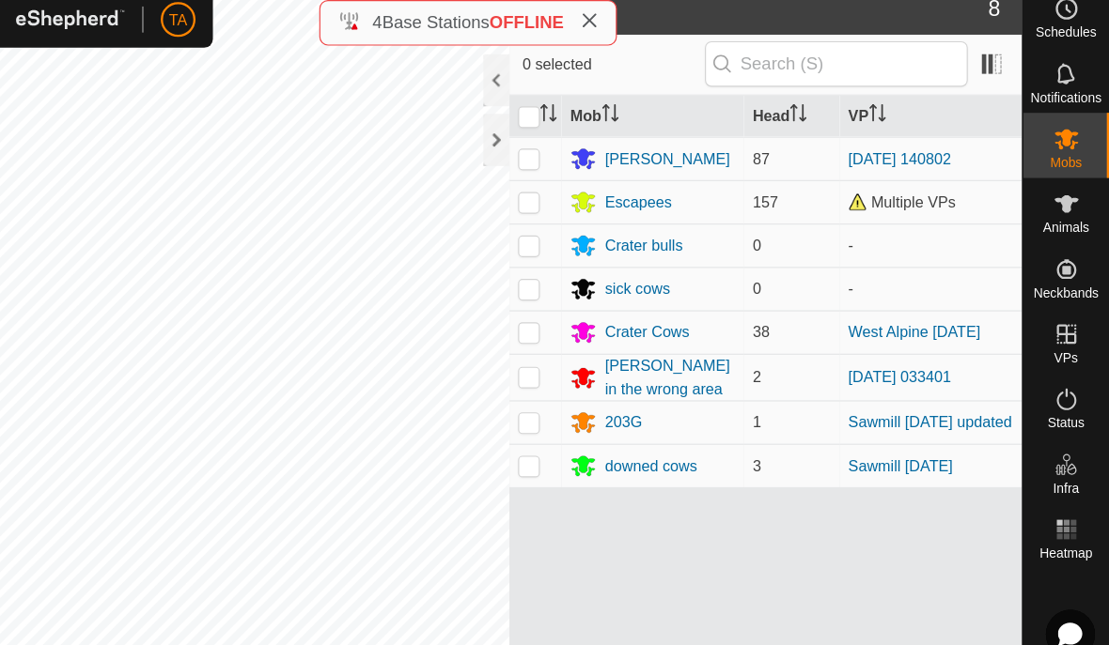
click at [598, 182] on p-checkbox at bounding box center [607, 189] width 19 height 15
checkbox input "true"
click at [598, 295] on p-checkbox at bounding box center [607, 302] width 19 height 15
checkbox input "true"
click at [872, 603] on icon at bounding box center [883, 610] width 23 height 23
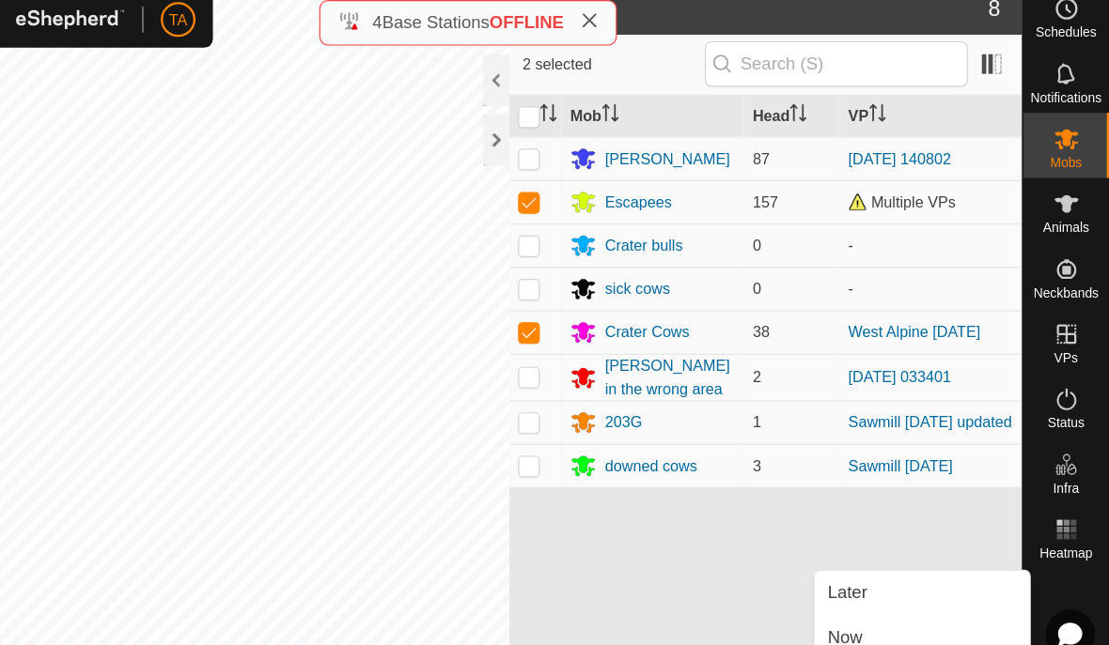
click at [854, 556] on link "Now" at bounding box center [947, 568] width 186 height 38
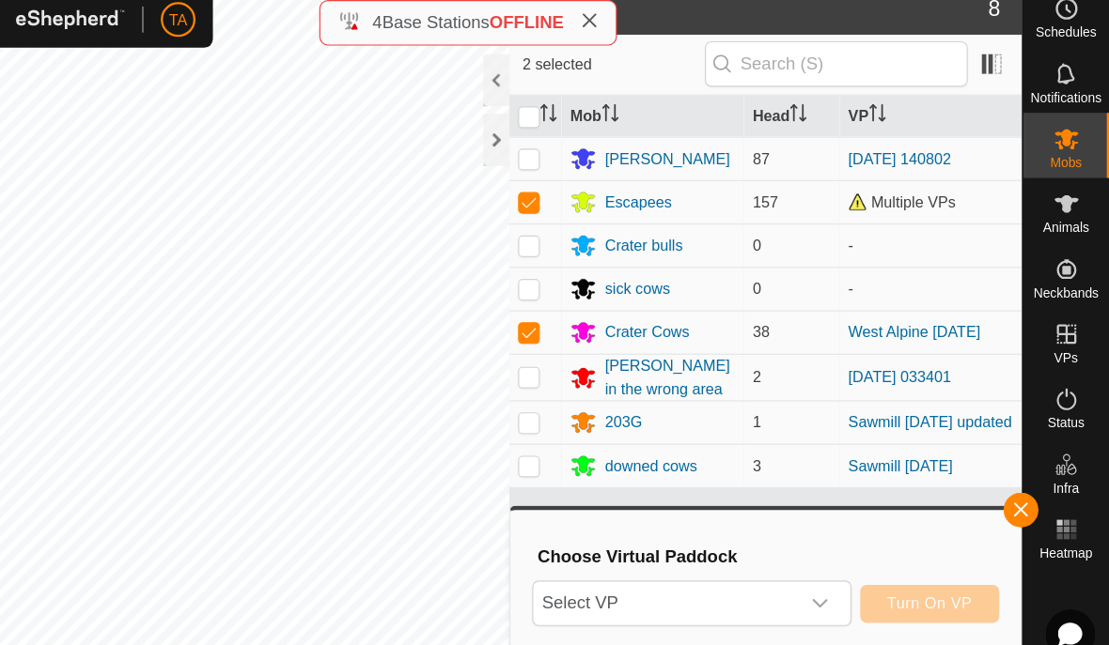
click at [687, 526] on span "Select VP" at bounding box center [725, 538] width 229 height 38
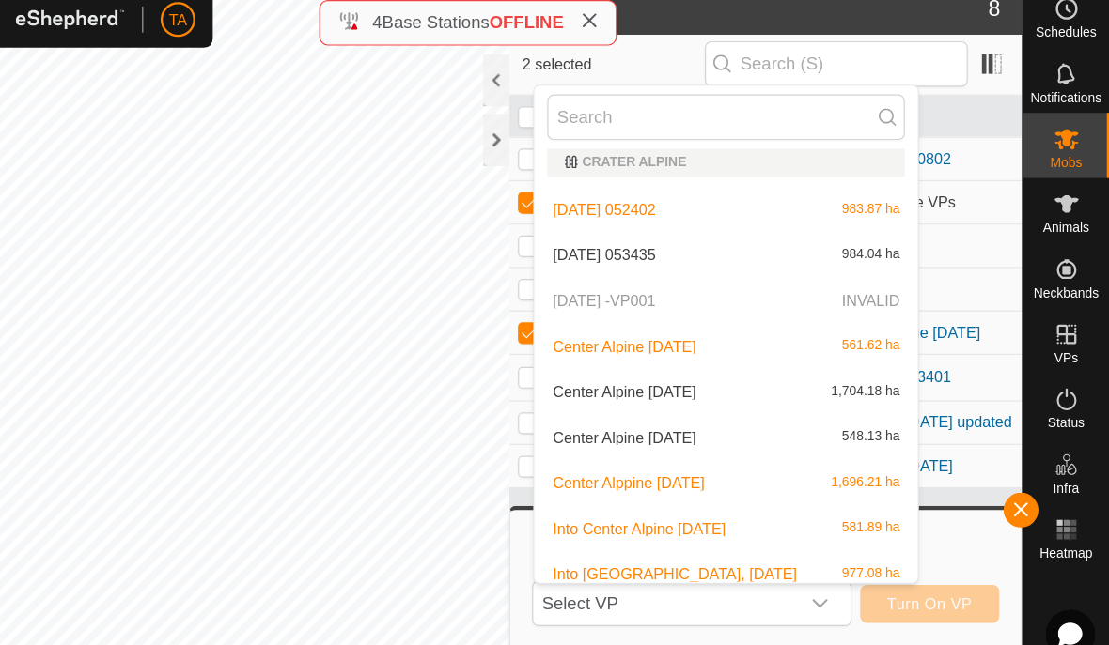
scroll to position [608, 0]
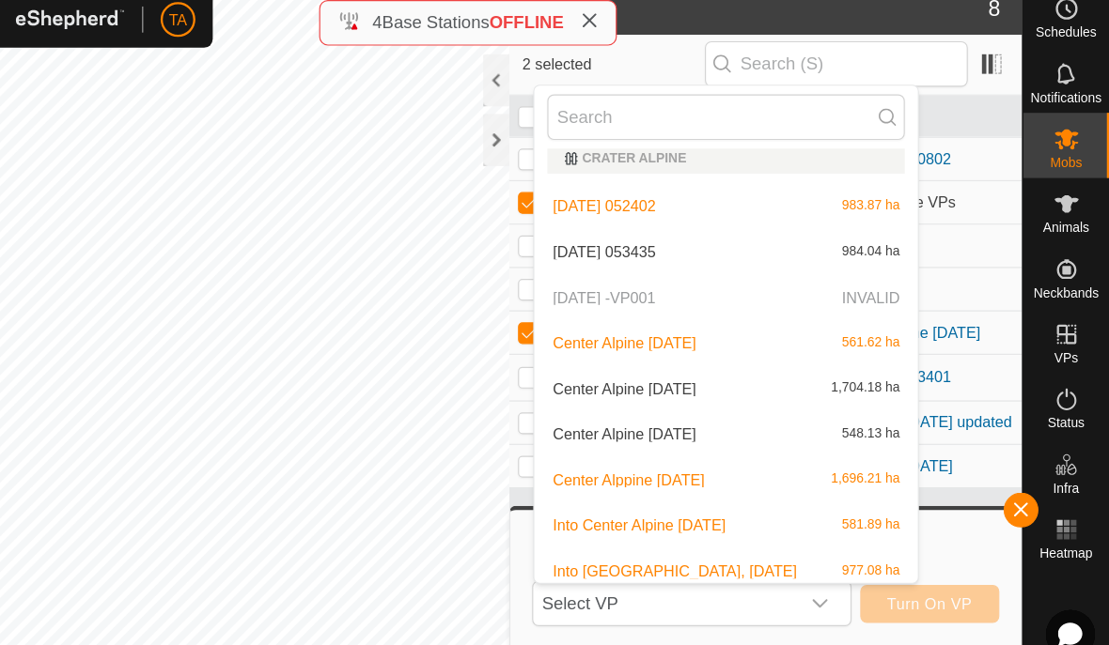
click at [813, 254] on p-selectitem "[DATE] -VP001 INVALID" at bounding box center [778, 273] width 332 height 38
click at [647, 257] on p-selectitem "[DATE] -VP001 INVALID" at bounding box center [778, 273] width 332 height 38
click at [1025, 449] on span "button" at bounding box center [1032, 456] width 15 height 15
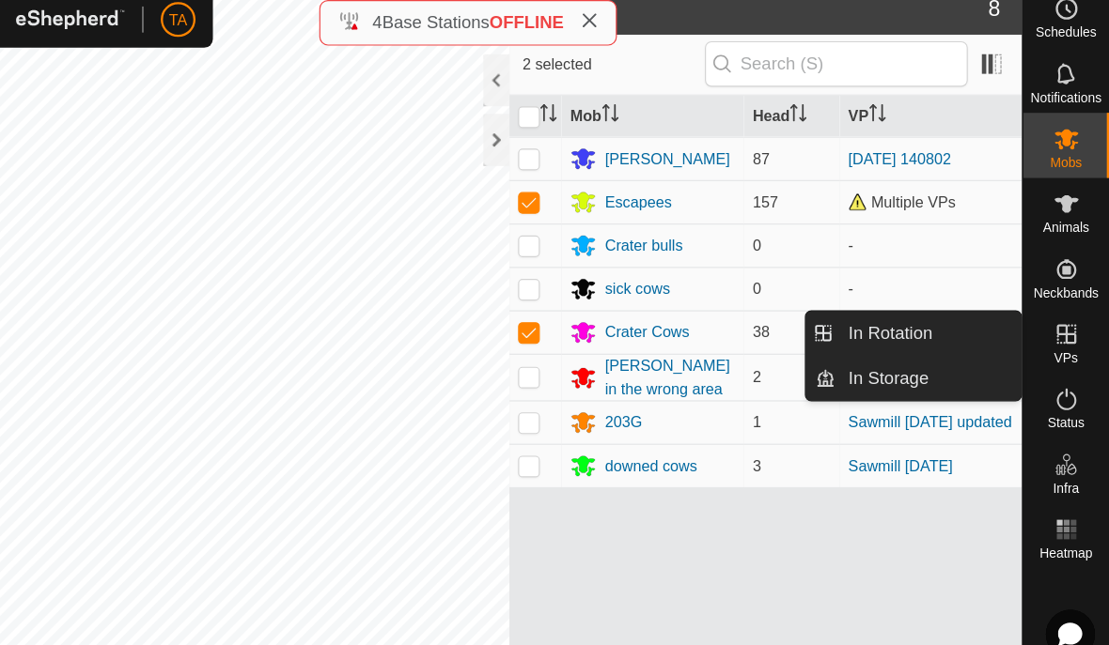
click at [883, 294] on span "In Rotation" at bounding box center [919, 303] width 72 height 23
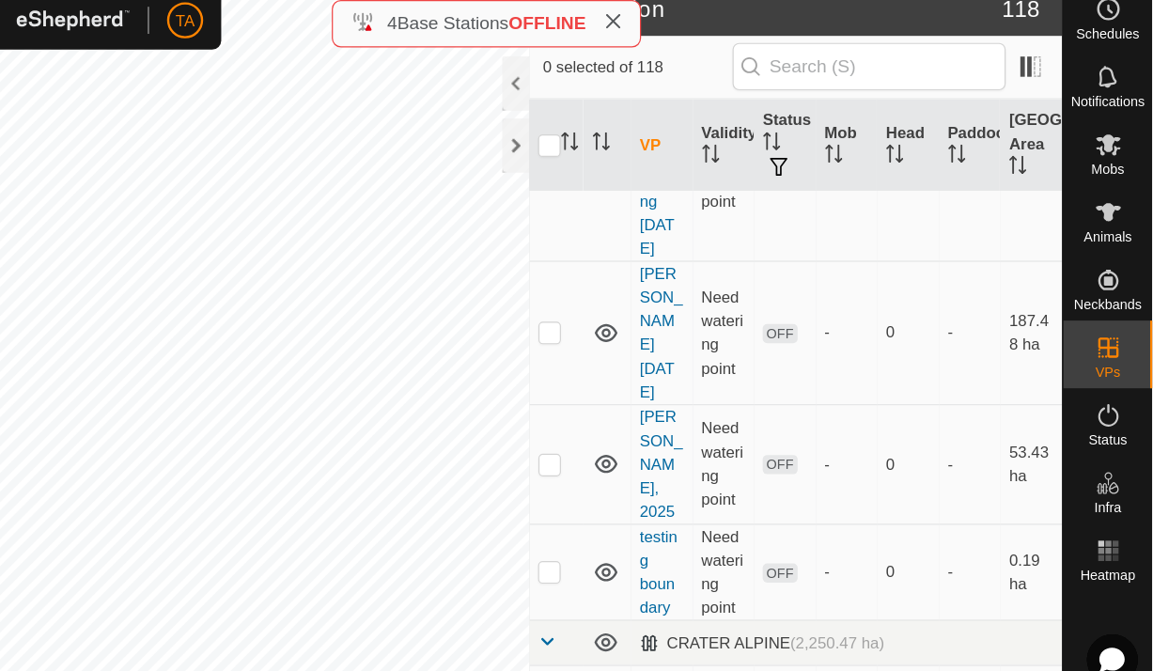
scroll to position [1316, 0]
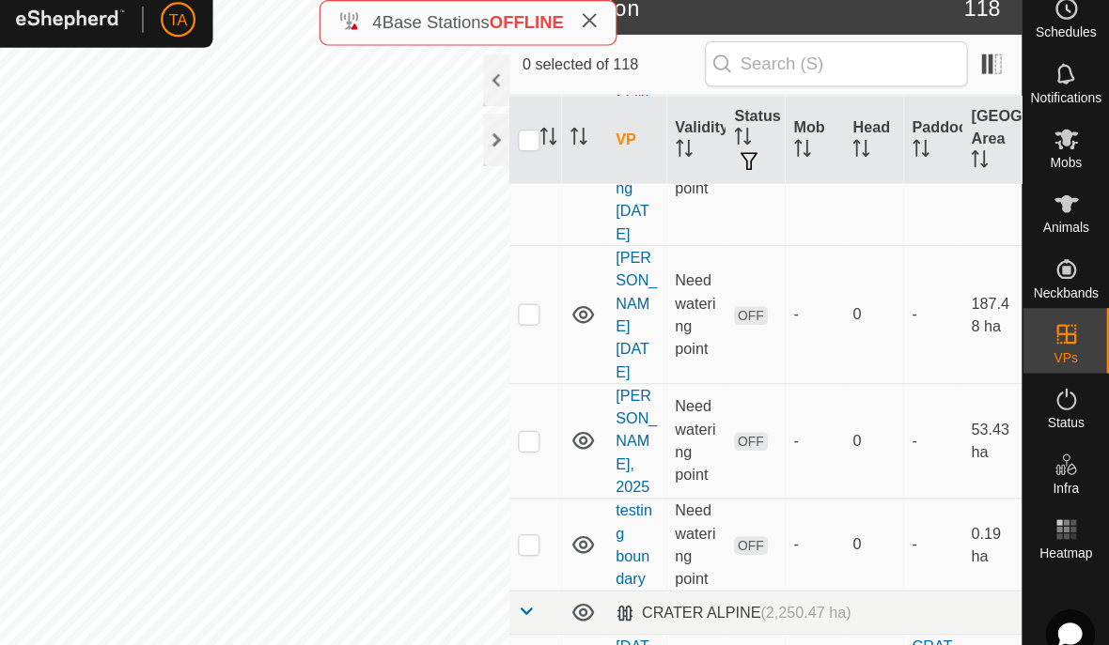
checkbox input "true"
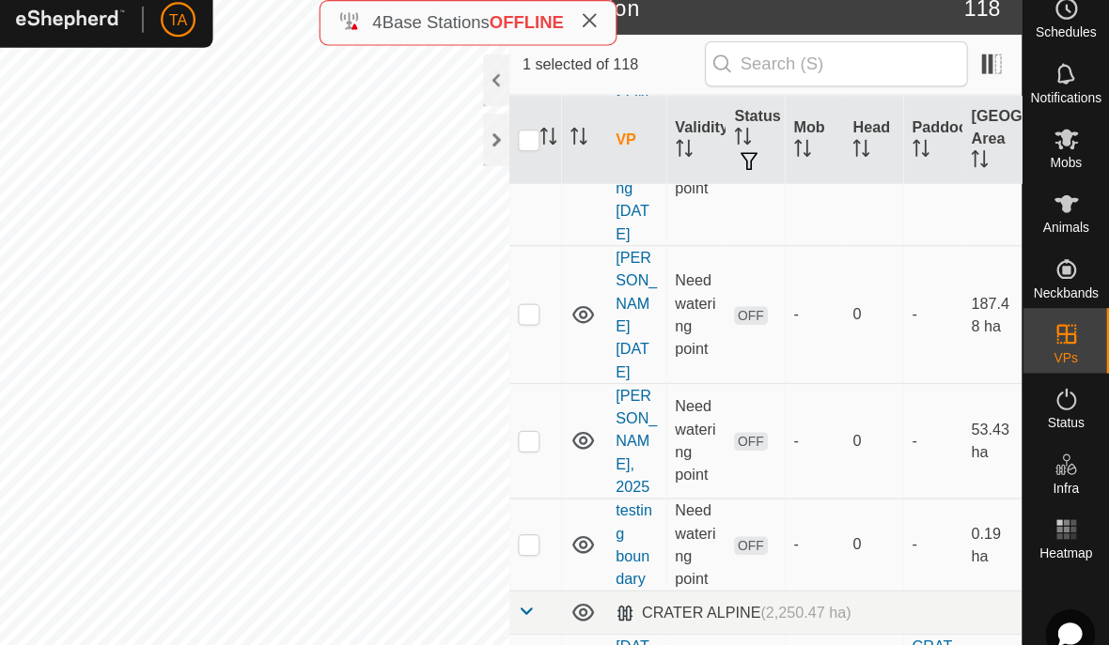
click at [568, 117] on div at bounding box center [579, 136] width 23 height 45
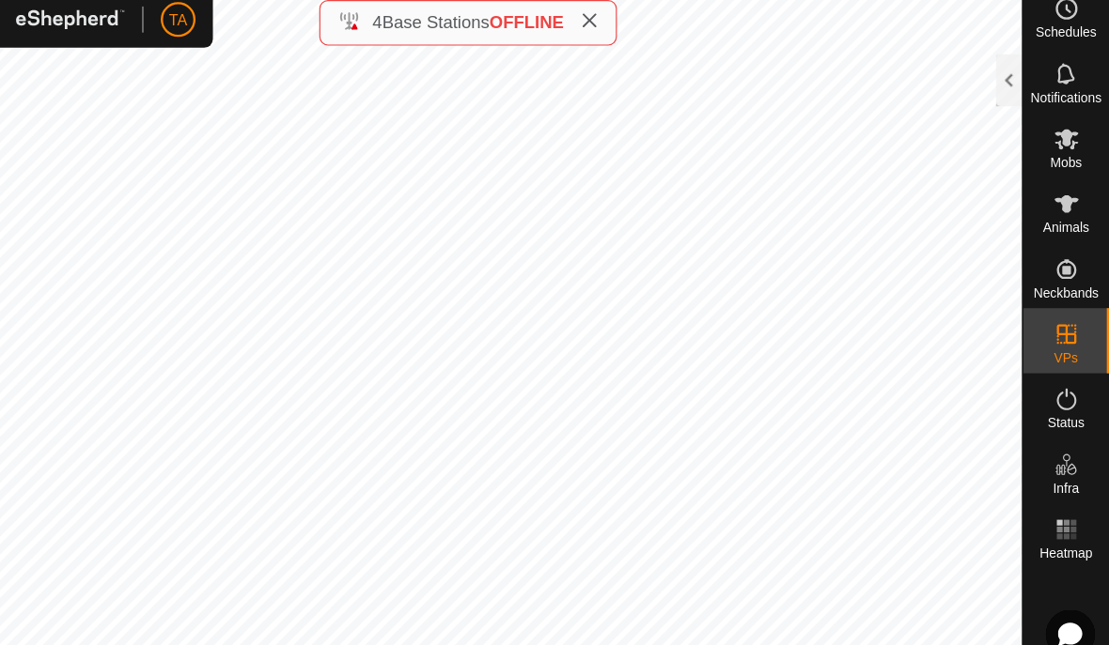
click at [1062, 596] on icon at bounding box center [1072, 606] width 21 height 21
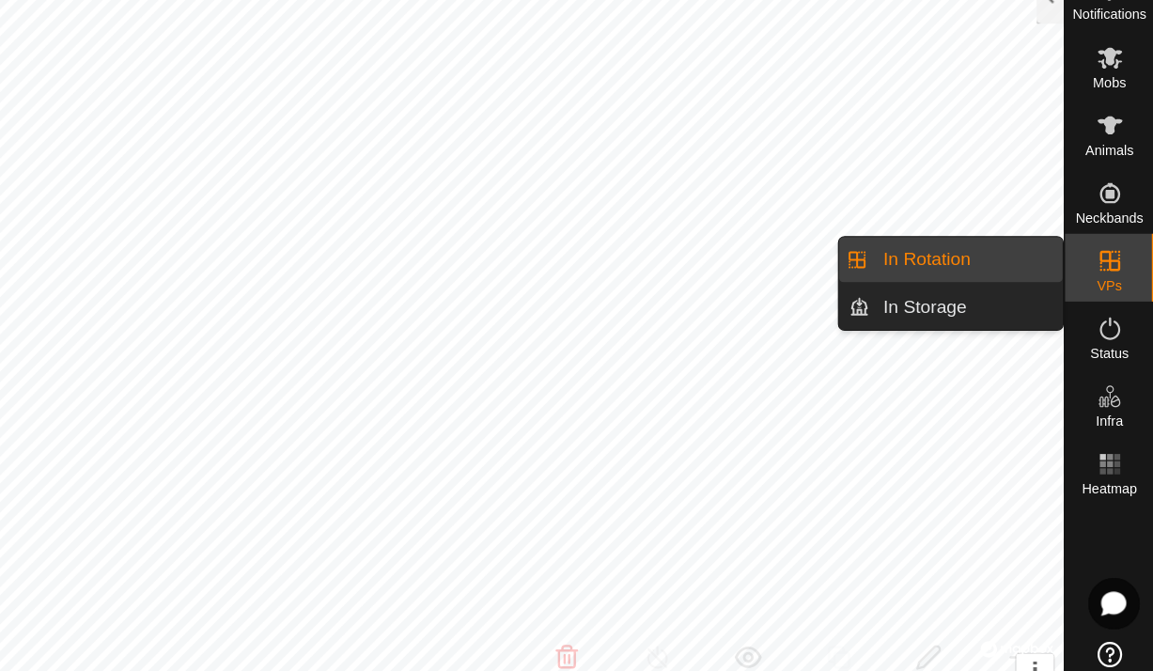
click at [927, 292] on span "In Rotation" at bounding box center [963, 303] width 72 height 23
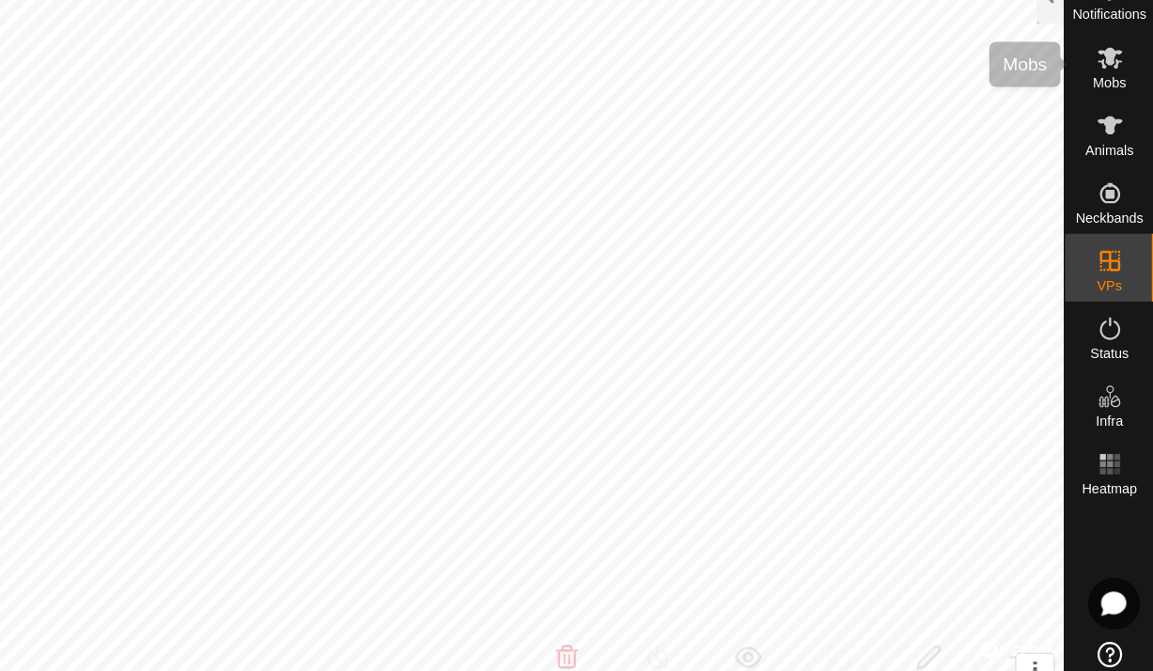
click at [1102, 150] on span "Mobs" at bounding box center [1115, 155] width 27 height 11
